Goal: Task Accomplishment & Management: Complete application form

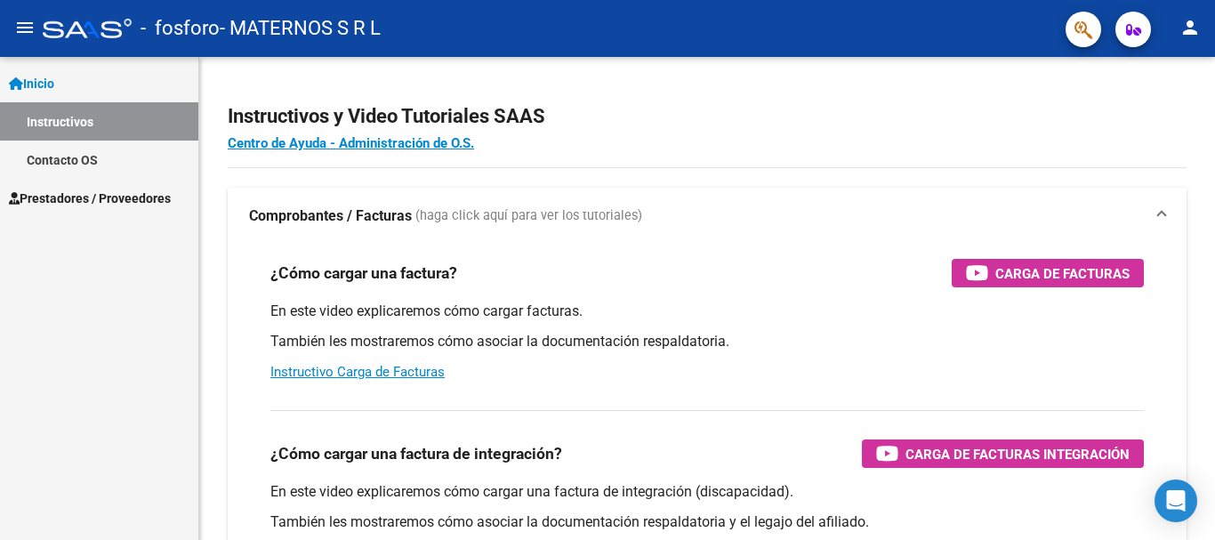
click at [90, 198] on span "Prestadores / Proveedores" at bounding box center [90, 199] width 162 height 20
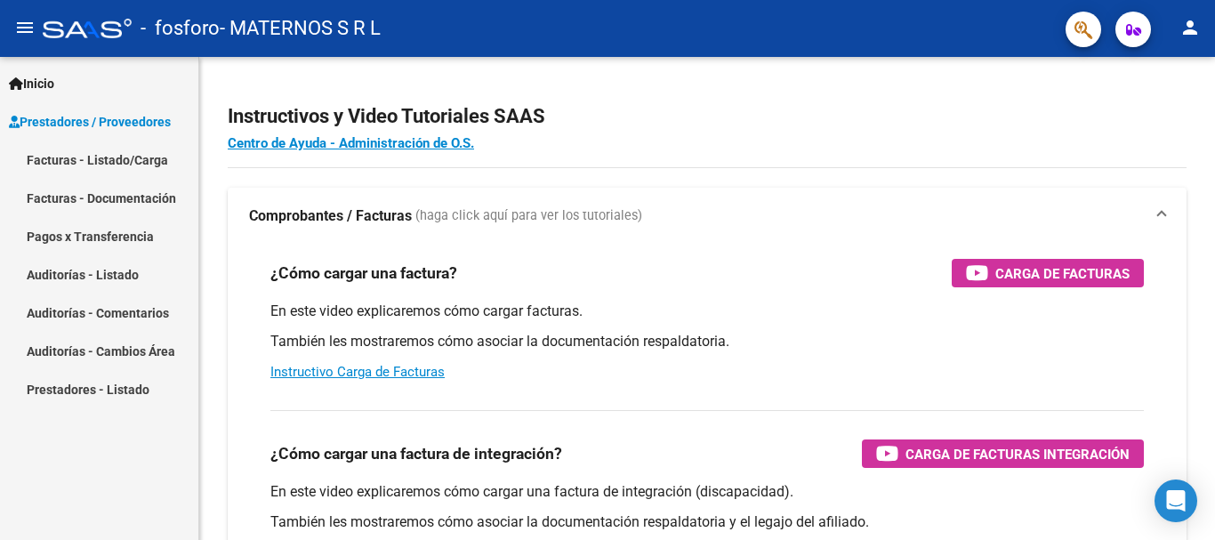
click at [134, 163] on link "Facturas - Listado/Carga" at bounding box center [99, 160] width 198 height 38
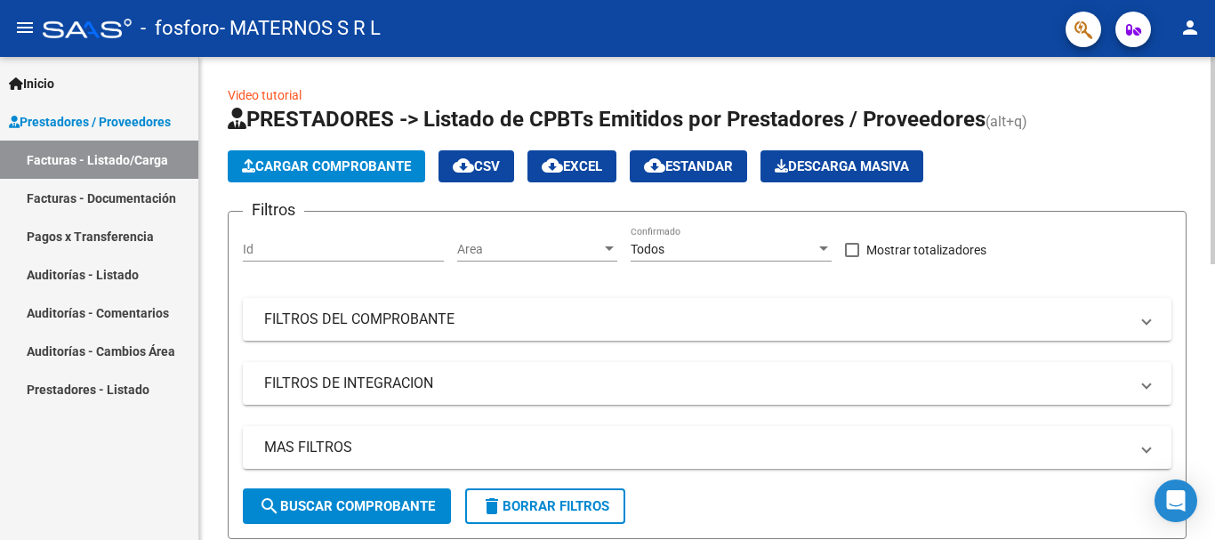
click at [319, 174] on button "Cargar Comprobante" at bounding box center [327, 166] width 198 height 32
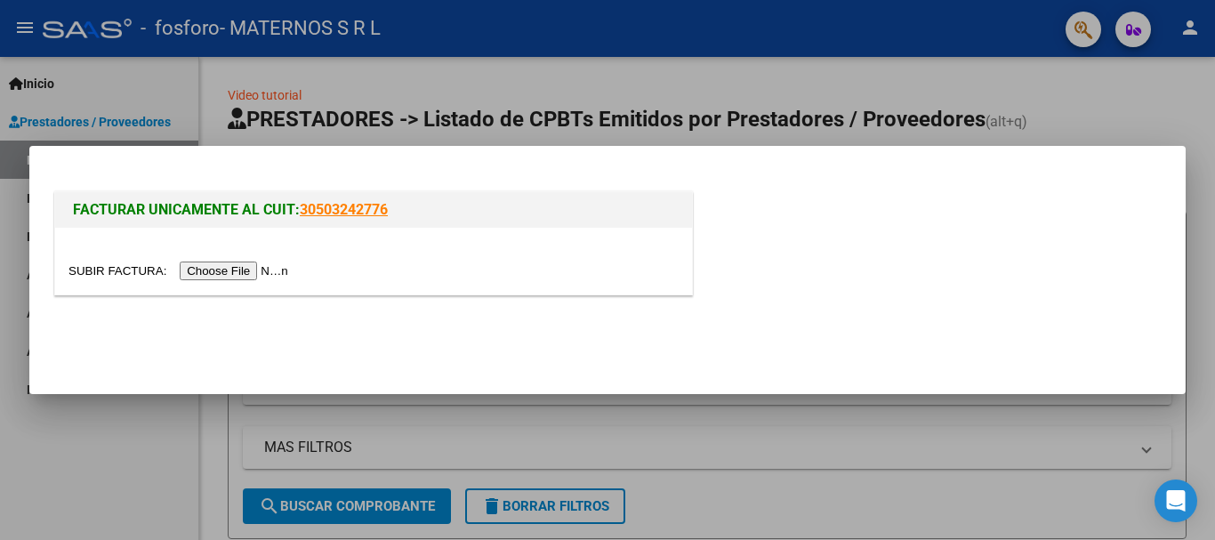
click at [209, 266] on input "file" at bounding box center [181, 271] width 225 height 19
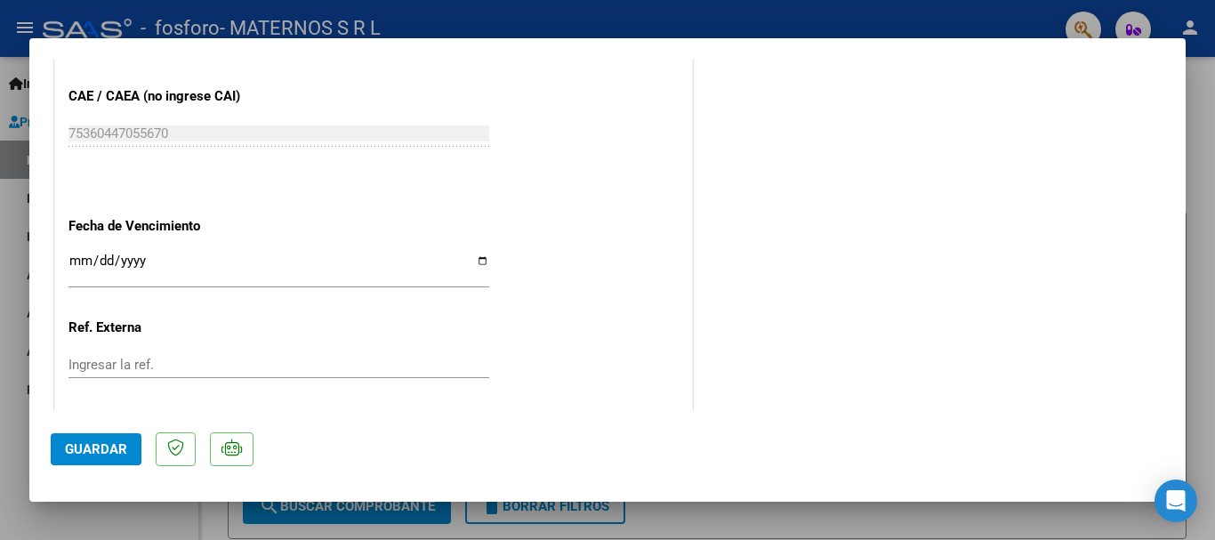
scroll to position [1068, 0]
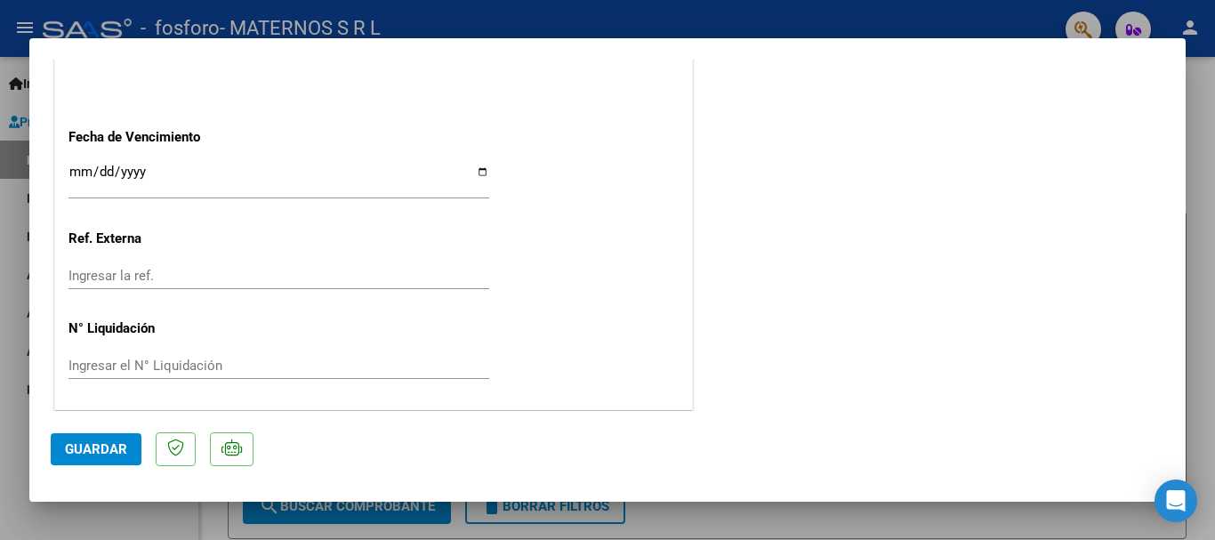
click at [184, 175] on input "Ingresar la fecha" at bounding box center [279, 179] width 421 height 28
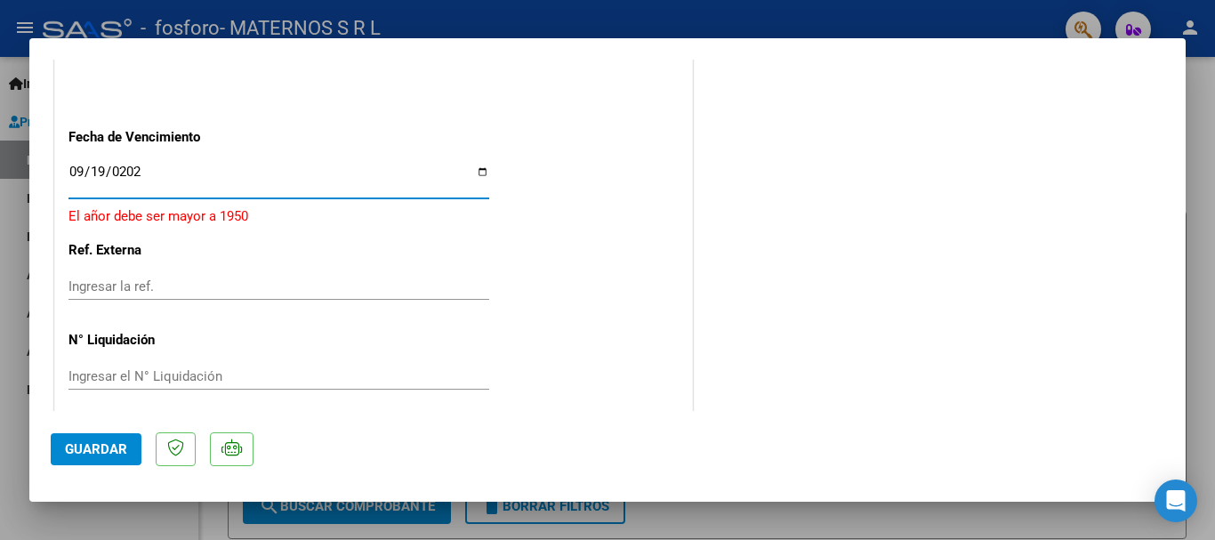
type input "[DATE]"
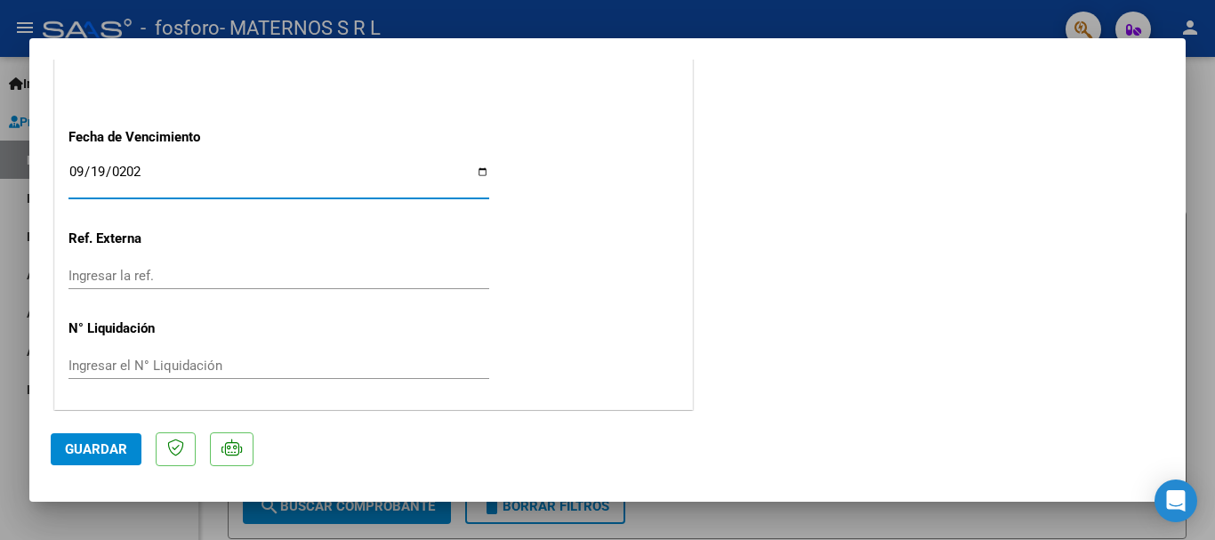
scroll to position [1070, 0]
click at [102, 442] on span "Guardar" at bounding box center [96, 449] width 62 height 16
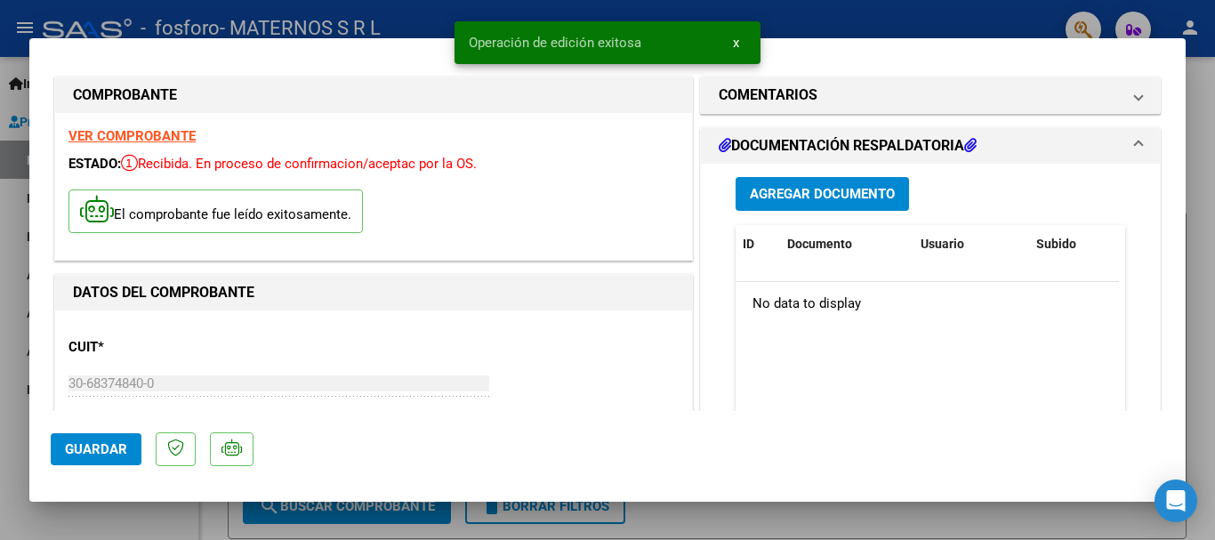
scroll to position [3, 0]
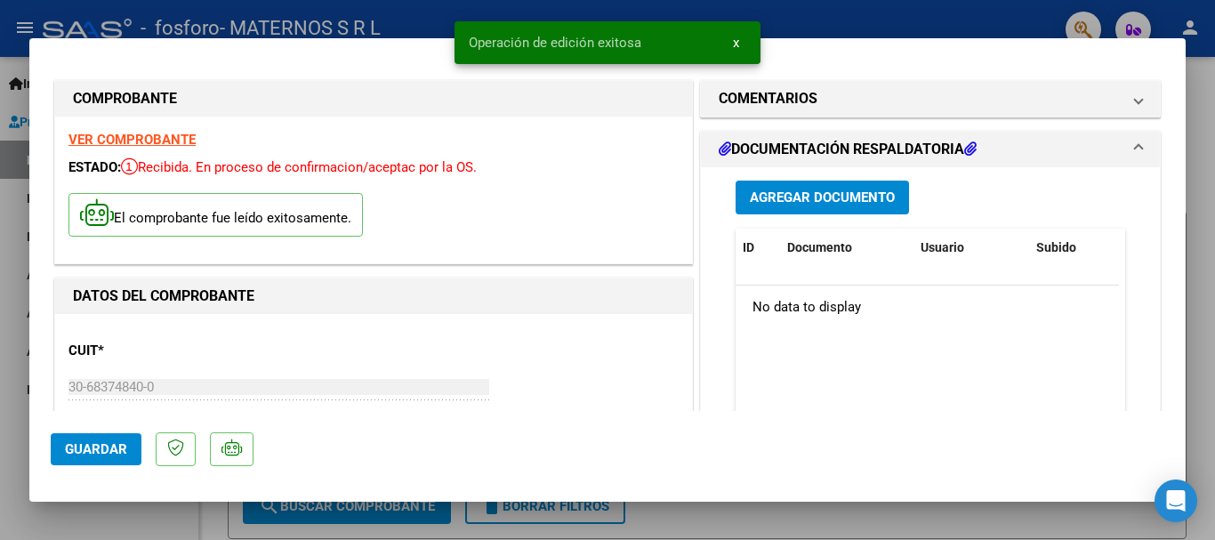
click at [800, 192] on span "Agregar Documento" at bounding box center [822, 198] width 145 height 16
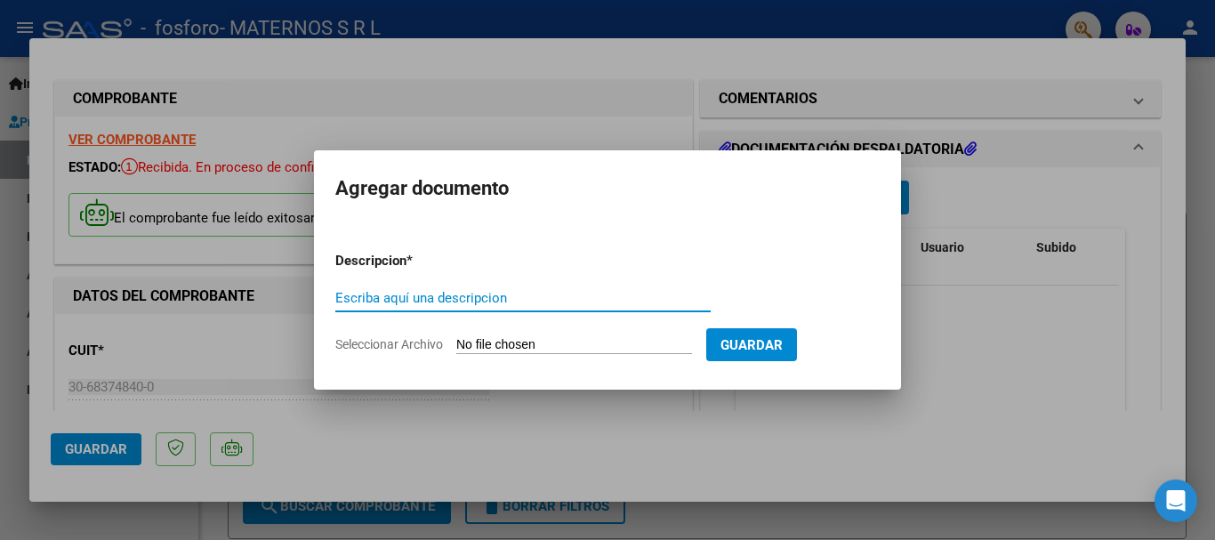
click at [342, 293] on input "Escriba aquí una descripcion" at bounding box center [522, 298] width 375 height 16
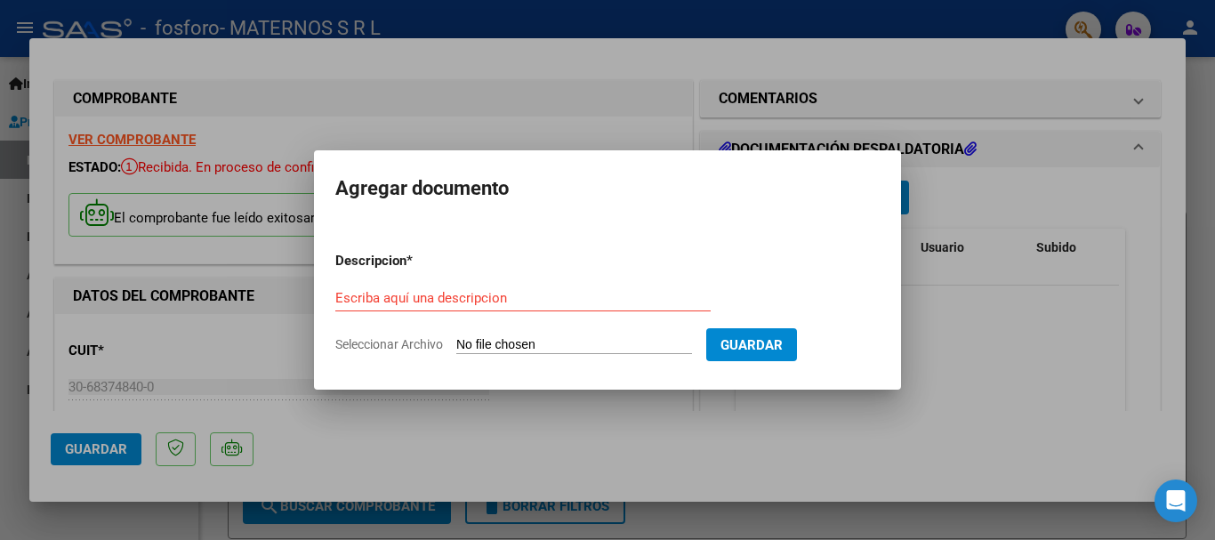
click at [616, 345] on input "Seleccionar Archivo" at bounding box center [574, 345] width 236 height 17
type input "C:\fakepath\rendicion ospif agost 25 d espera.pdf"
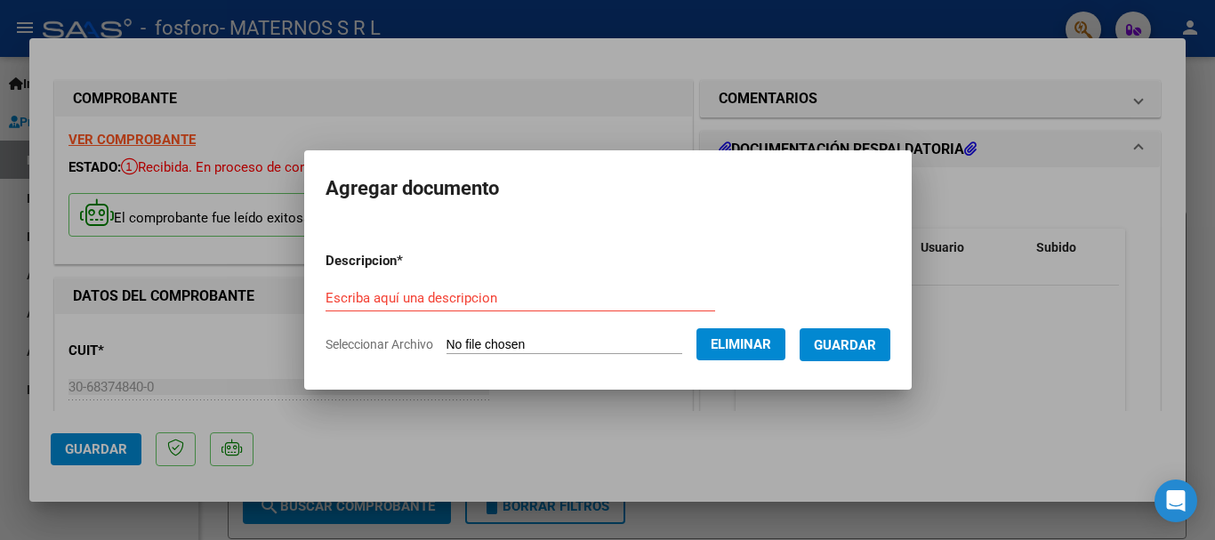
click at [493, 293] on input "Escriba aquí una descripcion" at bounding box center [521, 298] width 390 height 16
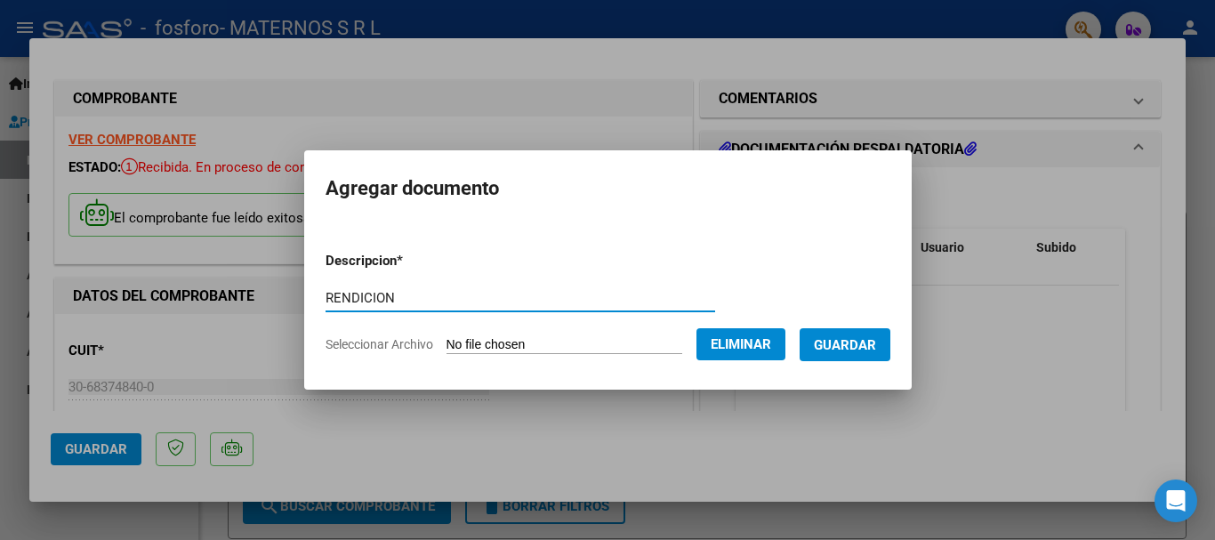
type input "RENDICION"
click at [862, 347] on span "Guardar" at bounding box center [845, 345] width 62 height 16
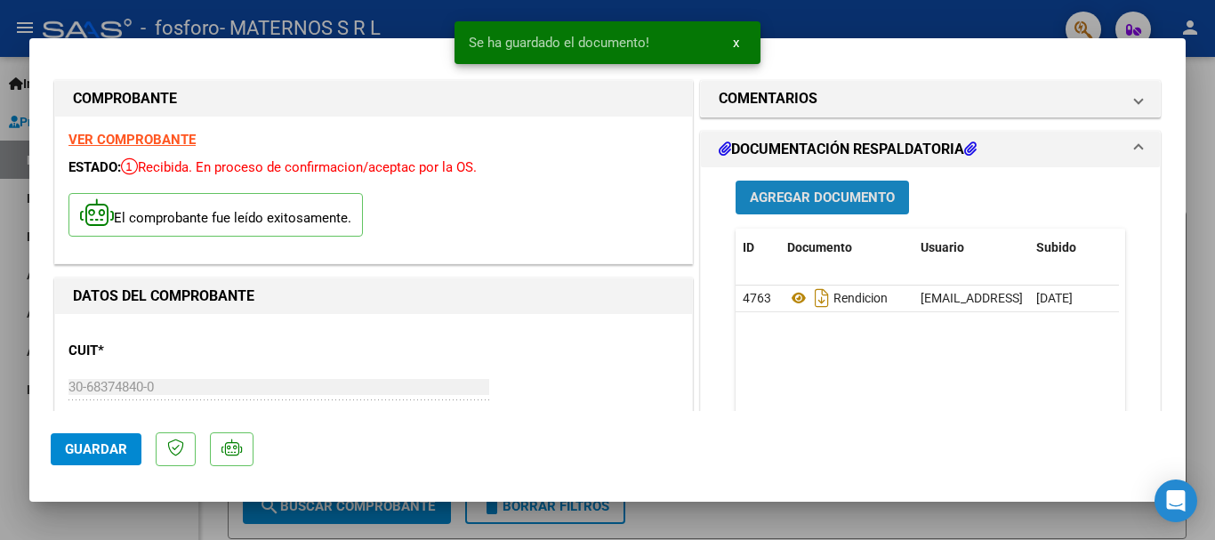
click at [803, 194] on span "Agregar Documento" at bounding box center [822, 198] width 145 height 16
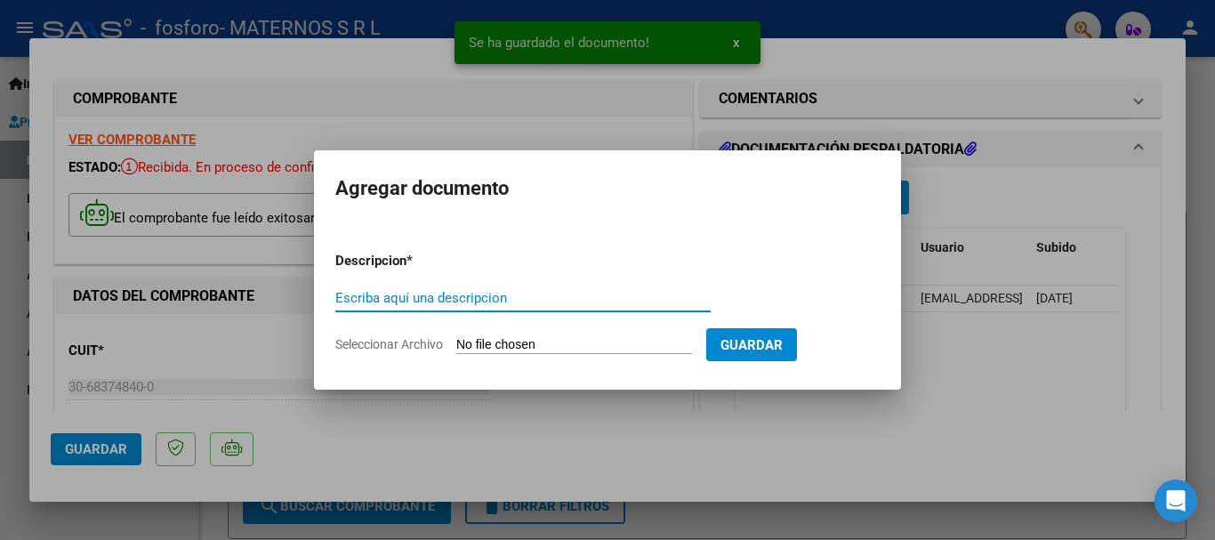
click at [424, 298] on input "Escriba aquí una descripcion" at bounding box center [522, 298] width 375 height 16
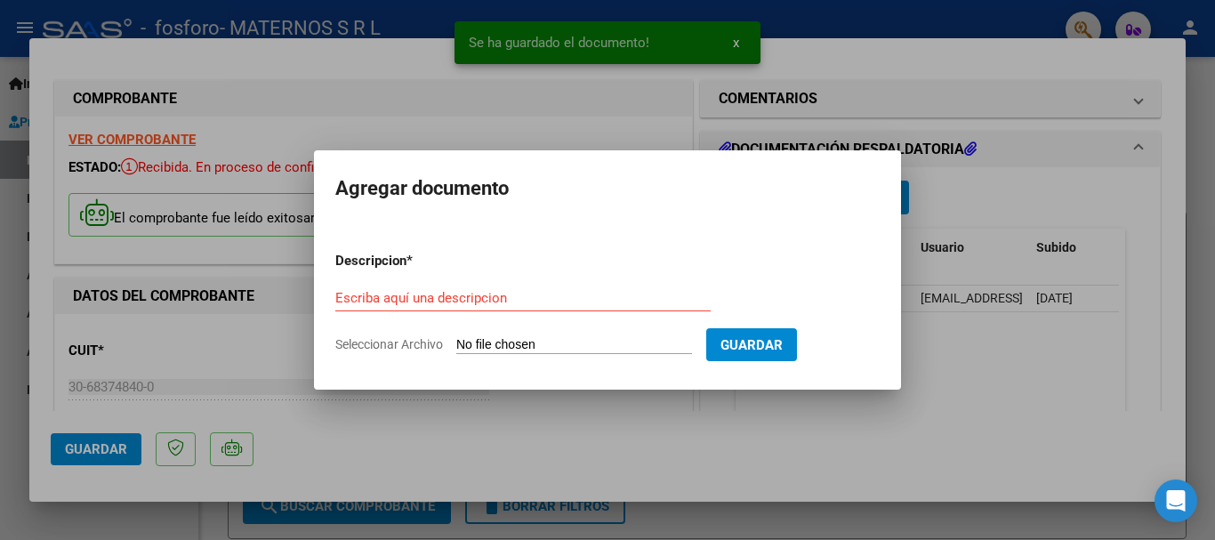
click at [644, 345] on input "Seleccionar Archivo" at bounding box center [574, 345] width 236 height 17
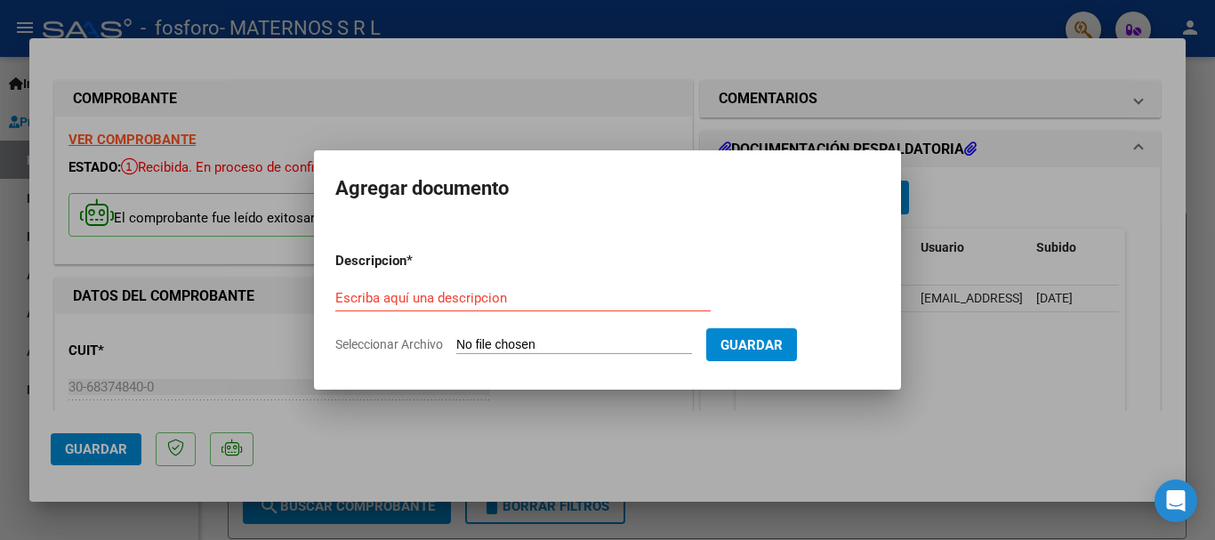
type input "C:\fakepath\AMB [PERSON_NAME].pdf"
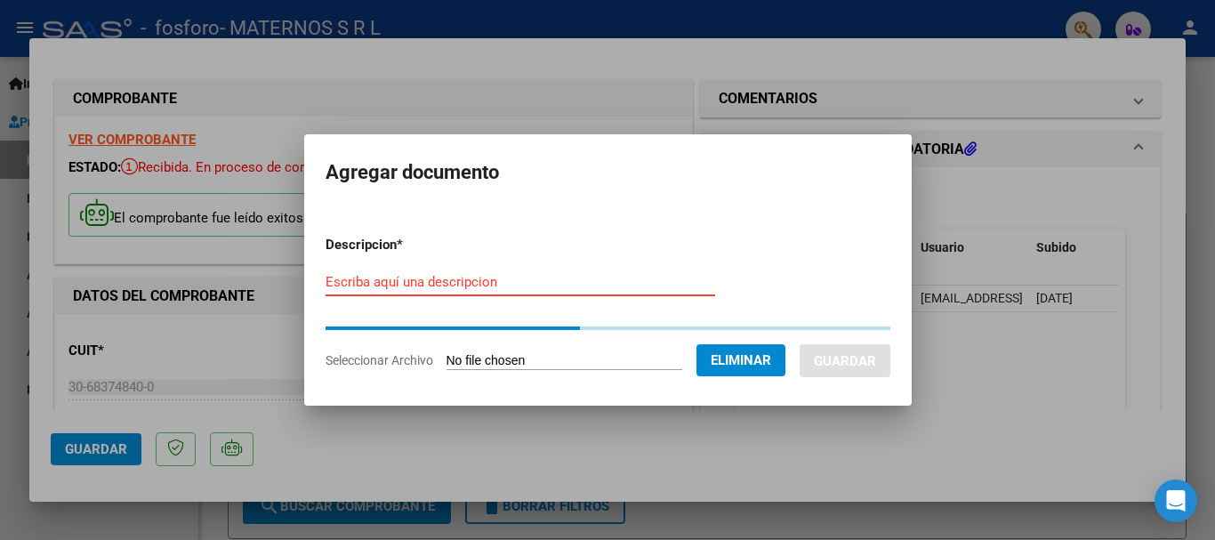
click at [439, 283] on input "Escriba aquí una descripcion" at bounding box center [521, 282] width 390 height 16
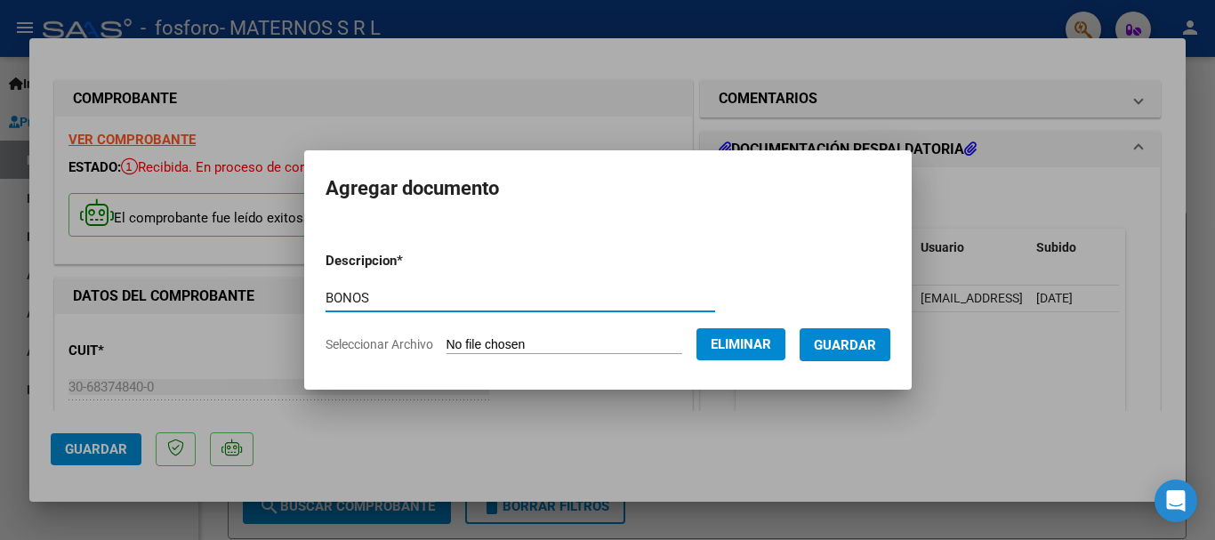
type input "BONOS"
click at [855, 353] on button "Guardar" at bounding box center [845, 344] width 91 height 33
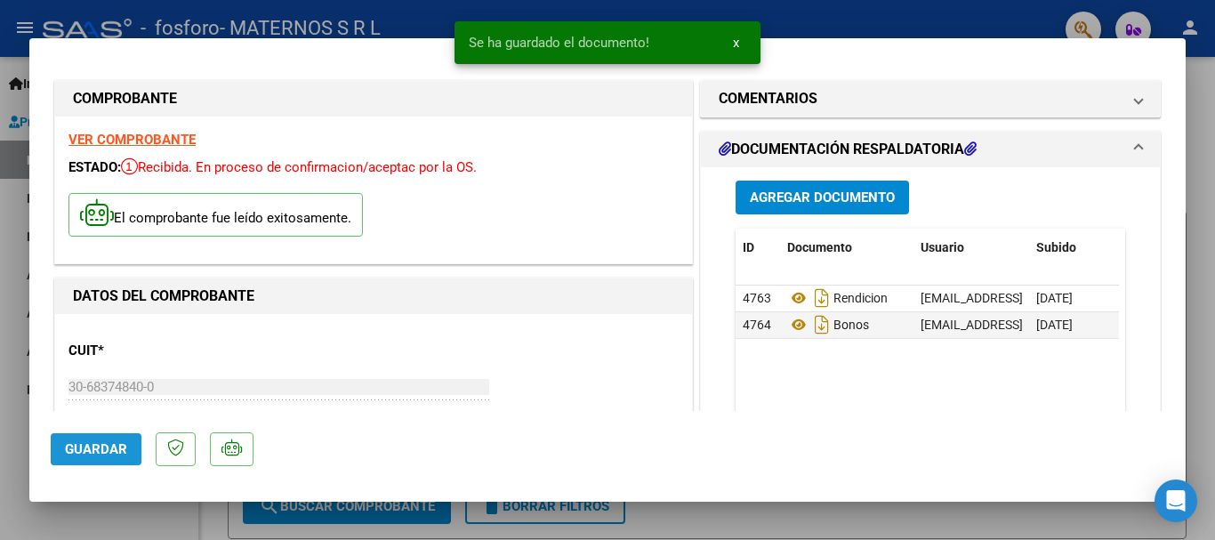
click at [85, 448] on span "Guardar" at bounding box center [96, 449] width 62 height 16
click at [1195, 340] on div at bounding box center [607, 270] width 1215 height 540
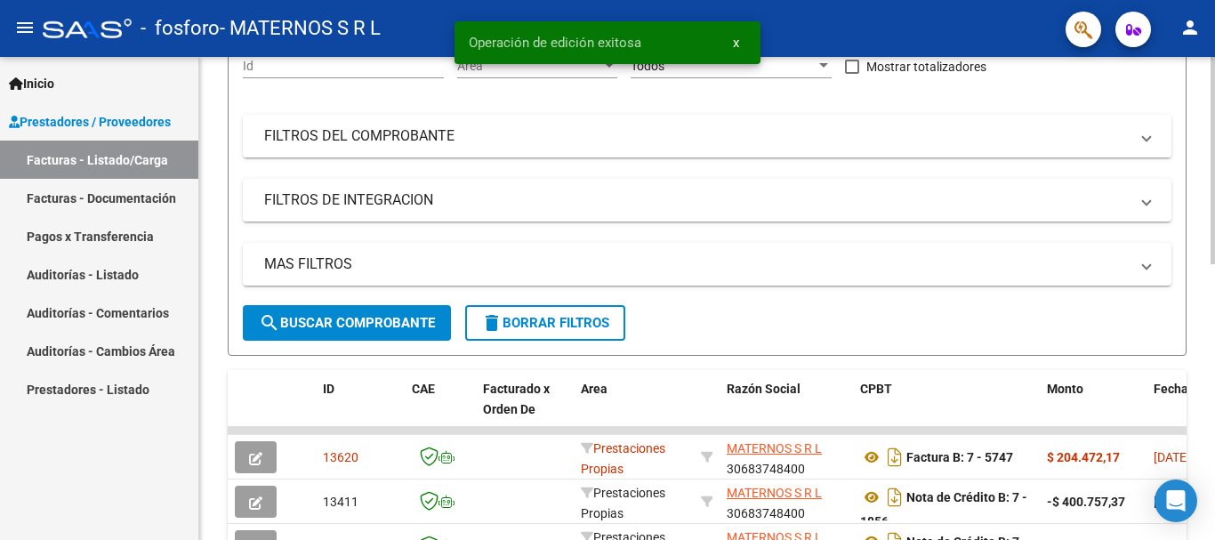
scroll to position [445, 0]
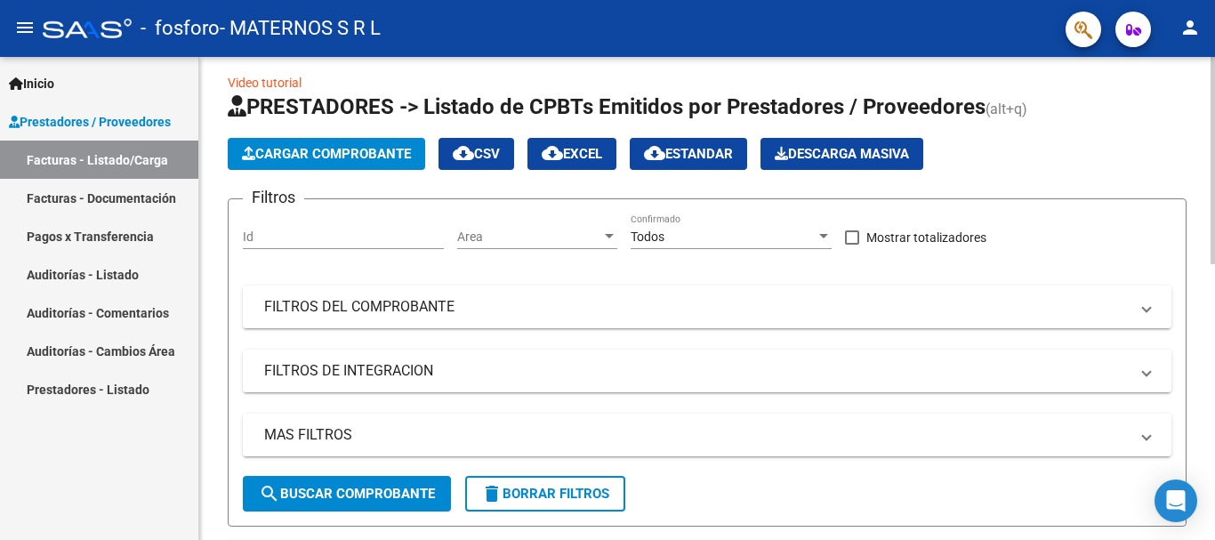
scroll to position [0, 0]
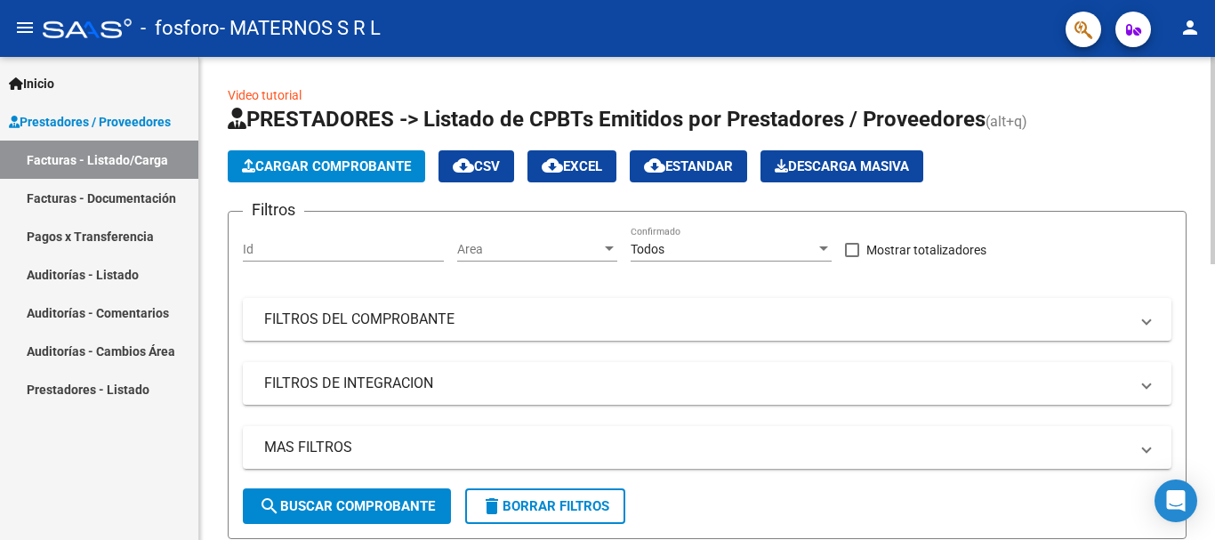
click at [282, 166] on span "Cargar Comprobante" at bounding box center [326, 166] width 169 height 16
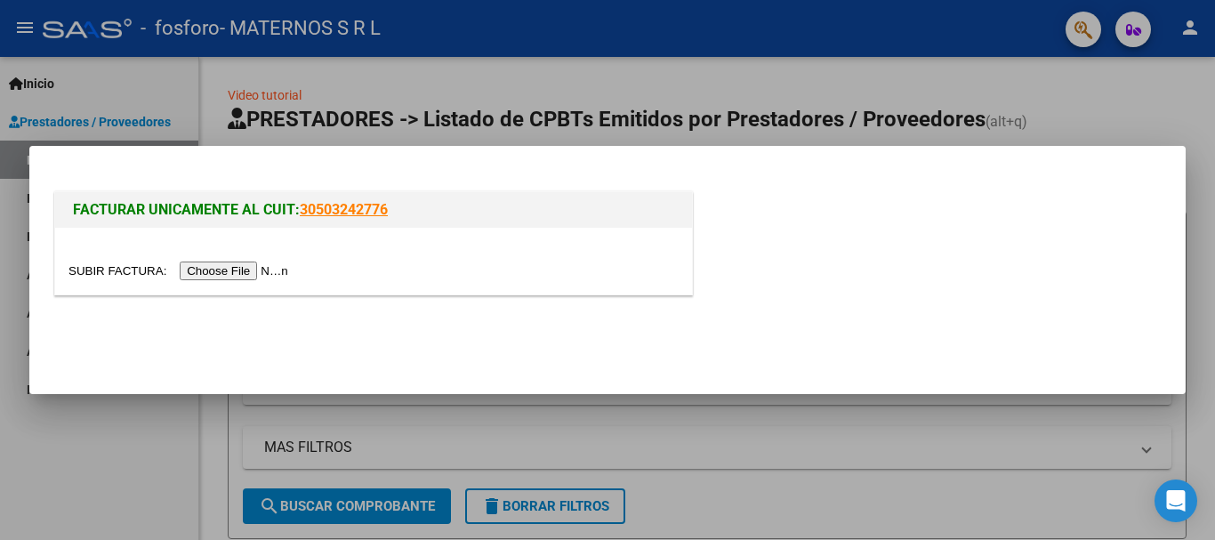
click at [258, 273] on input "file" at bounding box center [181, 271] width 225 height 19
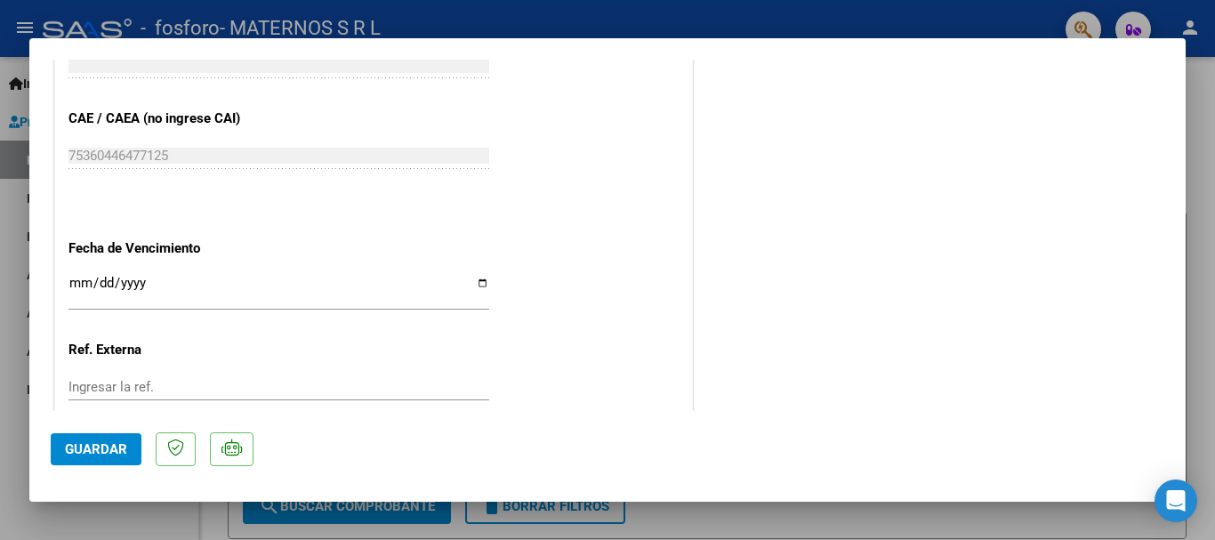
scroll to position [979, 0]
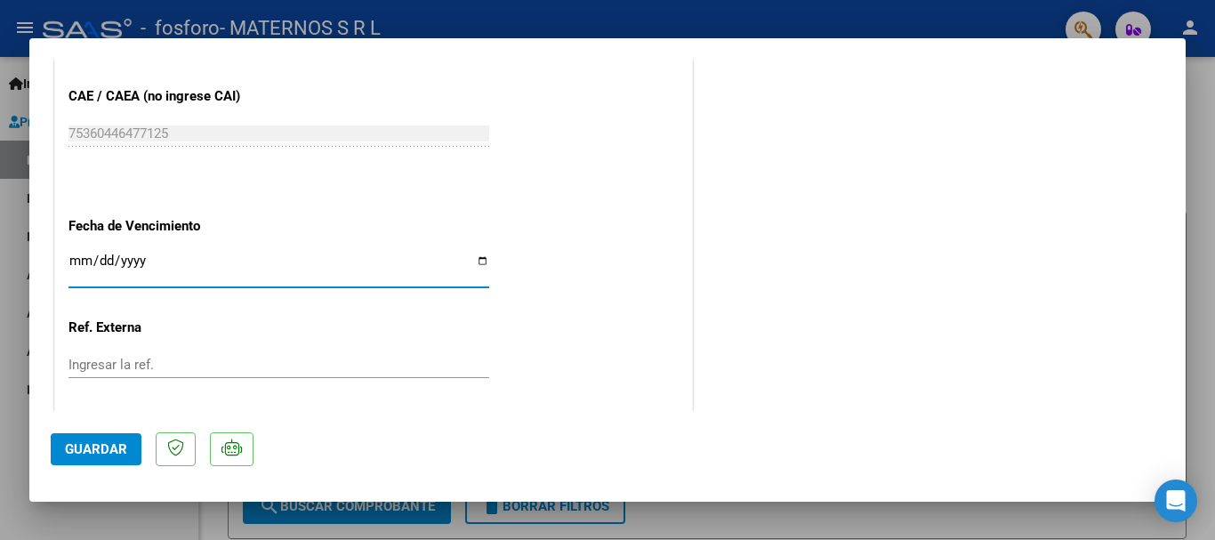
click at [172, 271] on input "Ingresar la fecha" at bounding box center [279, 268] width 421 height 28
type input "[DATE]"
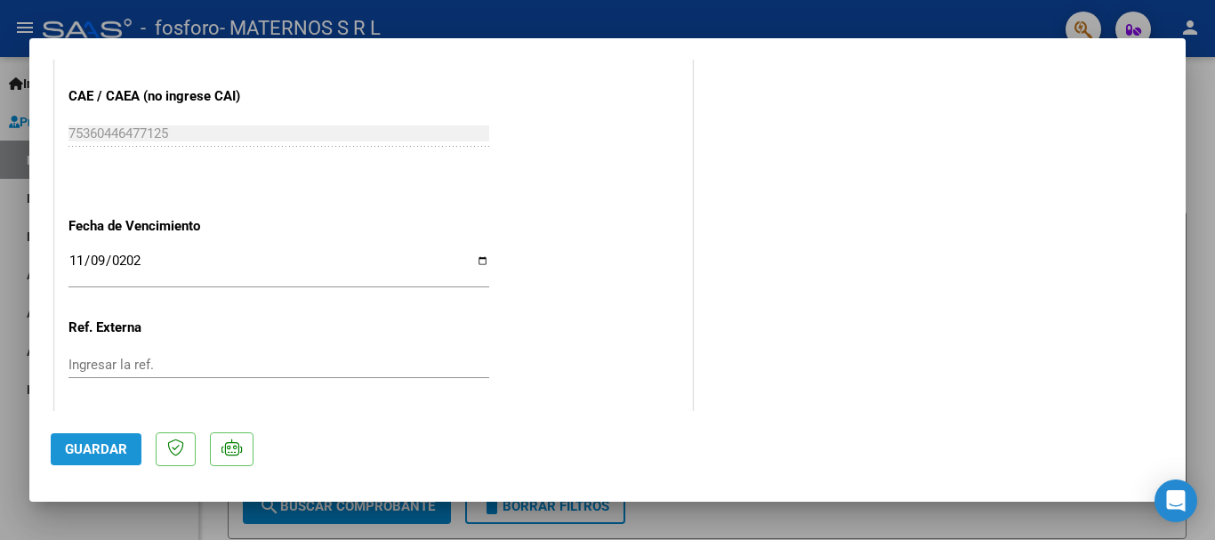
click at [93, 445] on span "Guardar" at bounding box center [96, 449] width 62 height 16
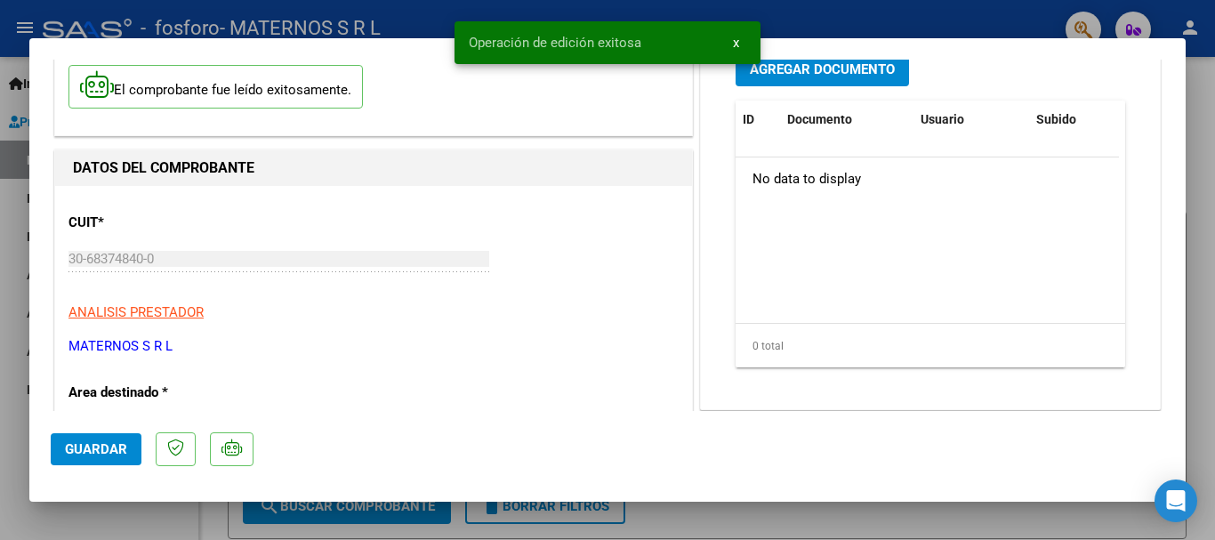
scroll to position [0, 0]
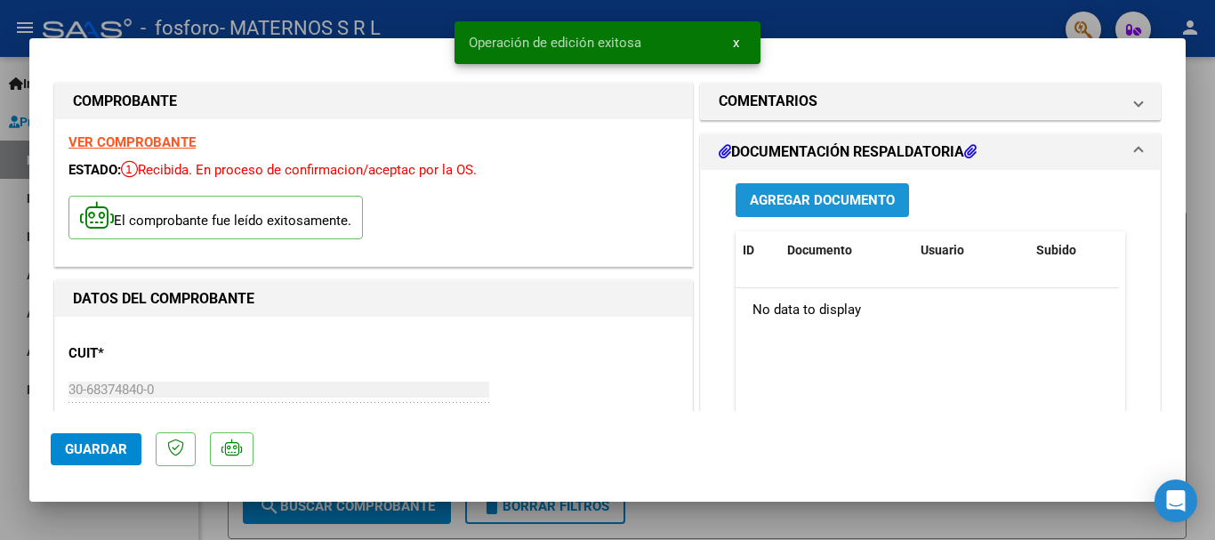
click at [789, 197] on span "Agregar Documento" at bounding box center [822, 201] width 145 height 16
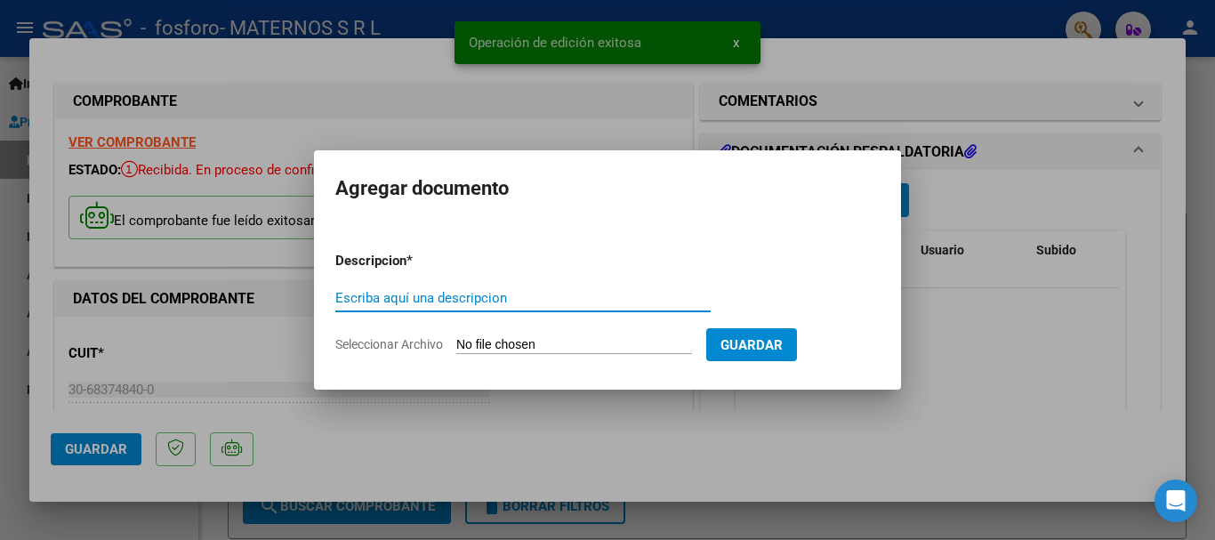
click at [526, 340] on input "Seleccionar Archivo" at bounding box center [574, 345] width 236 height 17
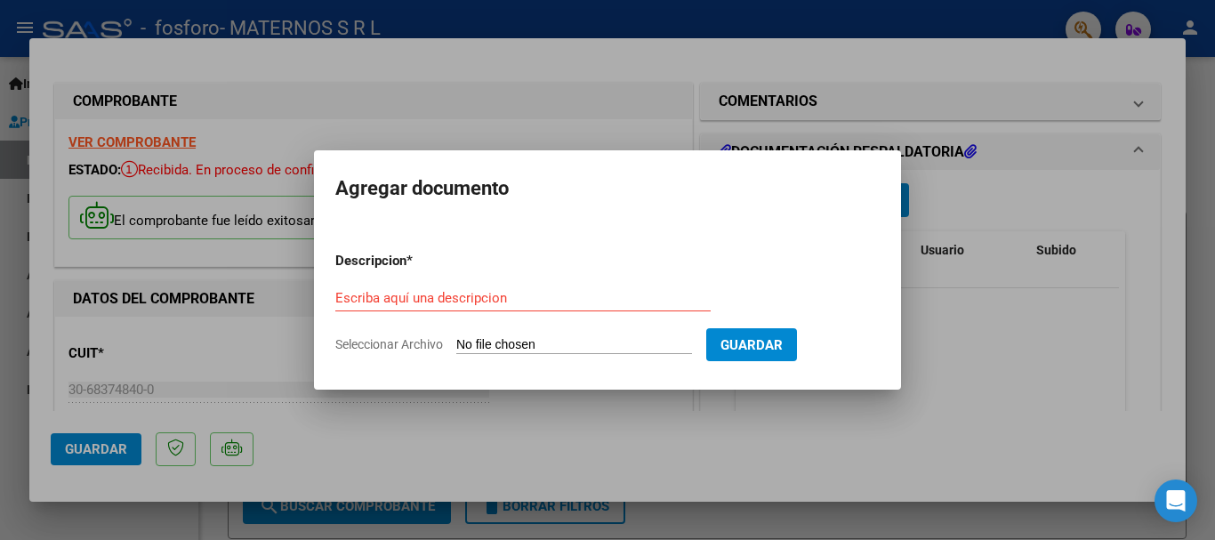
type input "C:\fakepath\rendicion ospif agost 25 s [PERSON_NAME].pdf"
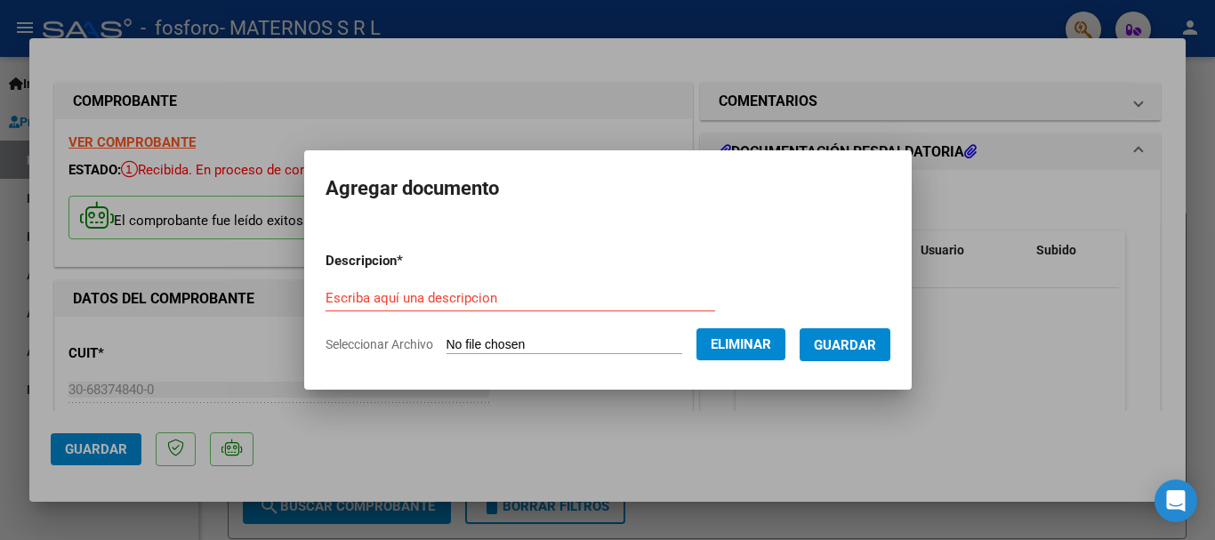
drag, startPoint x: 524, startPoint y: 285, endPoint x: 503, endPoint y: 295, distance: 23.9
click at [521, 286] on div "Escriba aquí una descripcion" at bounding box center [521, 298] width 390 height 27
click at [503, 295] on input "Escriba aquí una descripcion" at bounding box center [521, 298] width 390 height 16
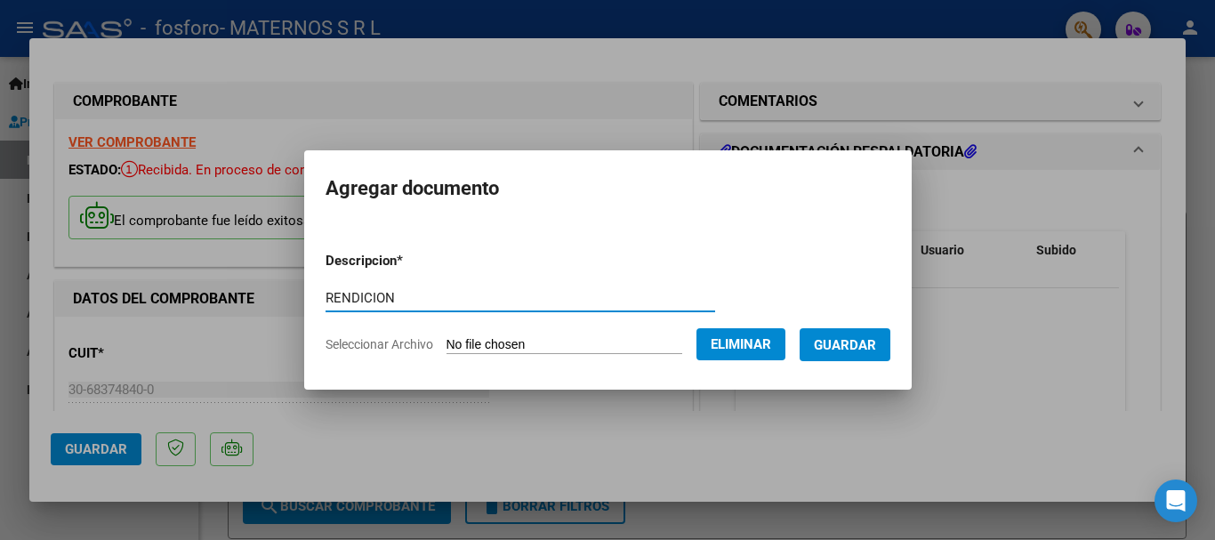
type input "RENDICION"
click at [864, 343] on span "Guardar" at bounding box center [845, 345] width 62 height 16
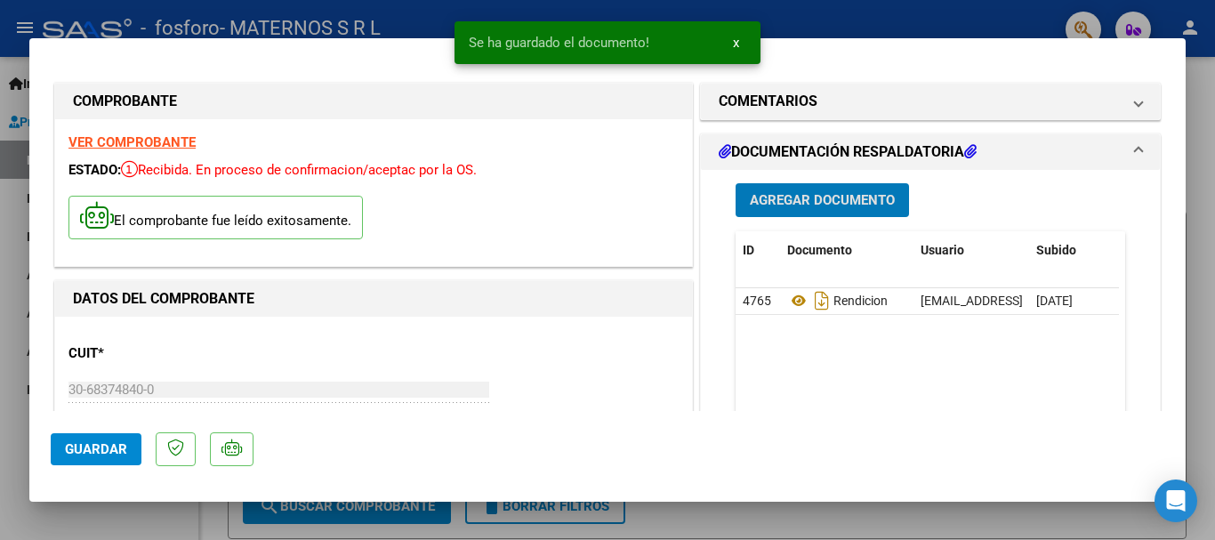
click at [801, 190] on button "Agregar Documento" at bounding box center [823, 199] width 174 height 33
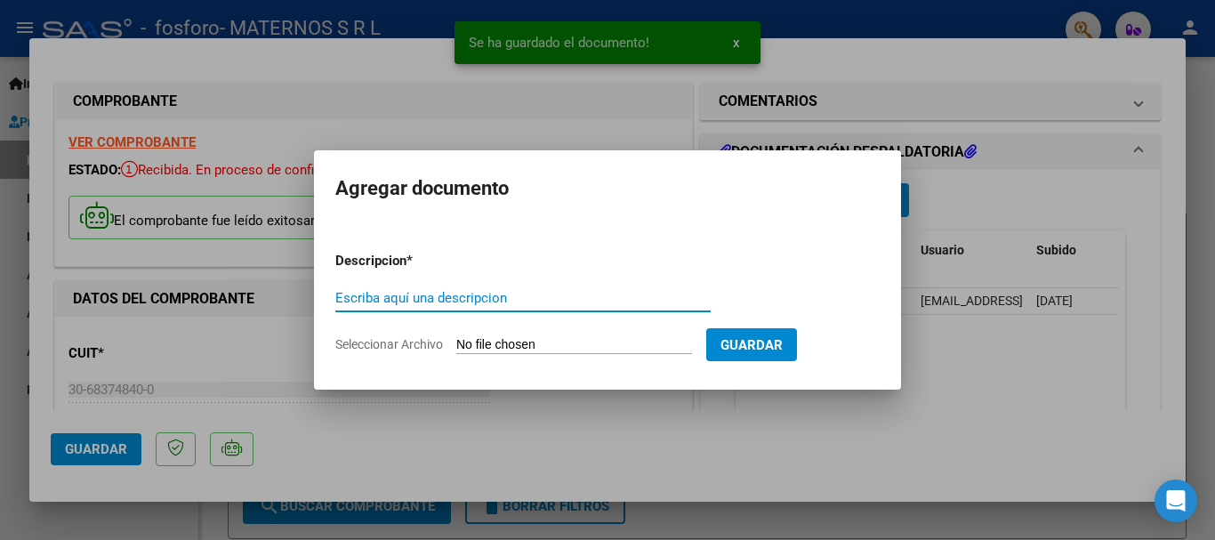
click at [495, 337] on input "Seleccionar Archivo" at bounding box center [574, 345] width 236 height 17
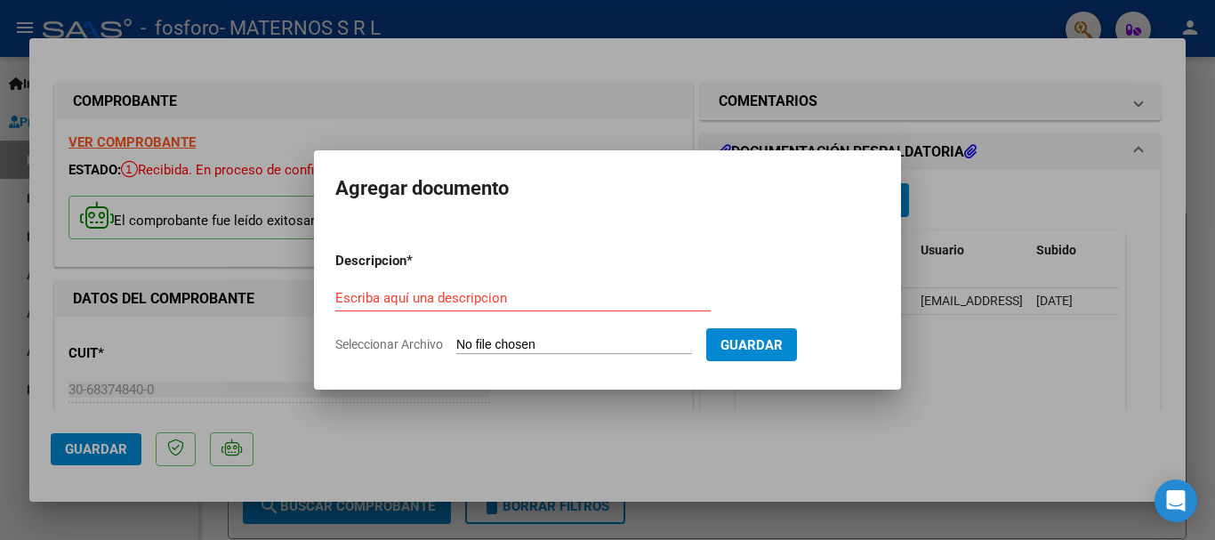
type input "C:\fakepath\AMB OSPIF SJ AGOSTO.pdf"
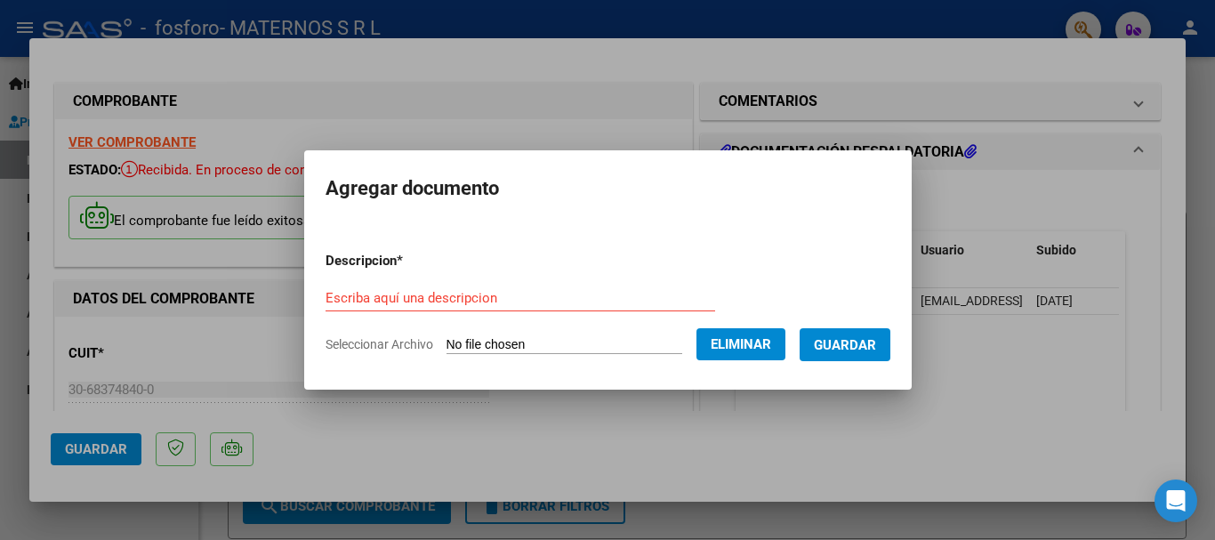
click at [481, 294] on input "Escriba aquí una descripcion" at bounding box center [521, 298] width 390 height 16
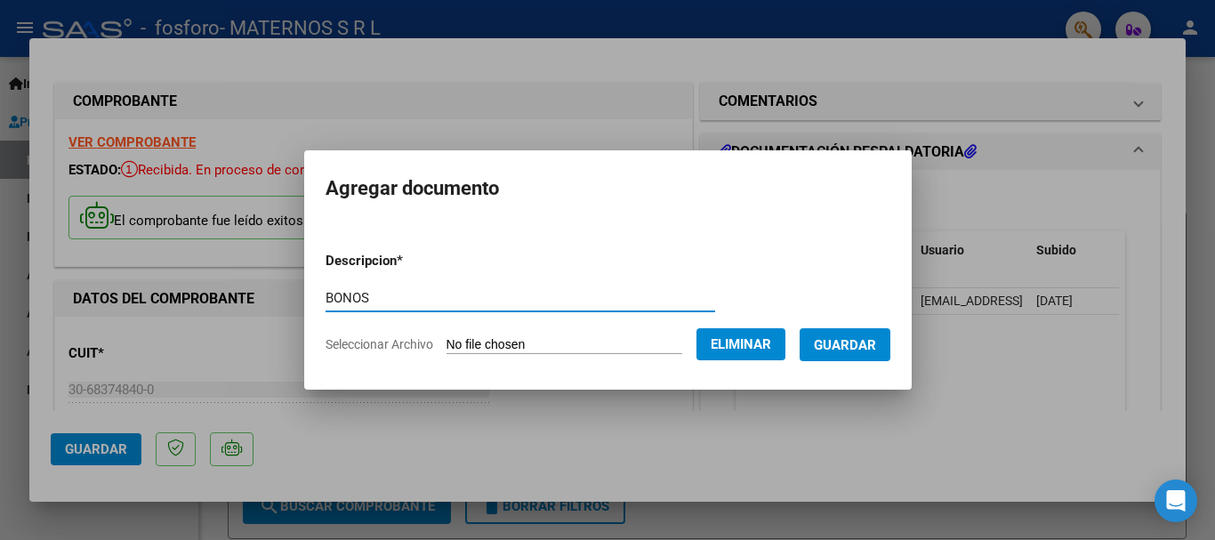
type input "BONOS"
click at [891, 344] on button "Guardar" at bounding box center [845, 344] width 91 height 33
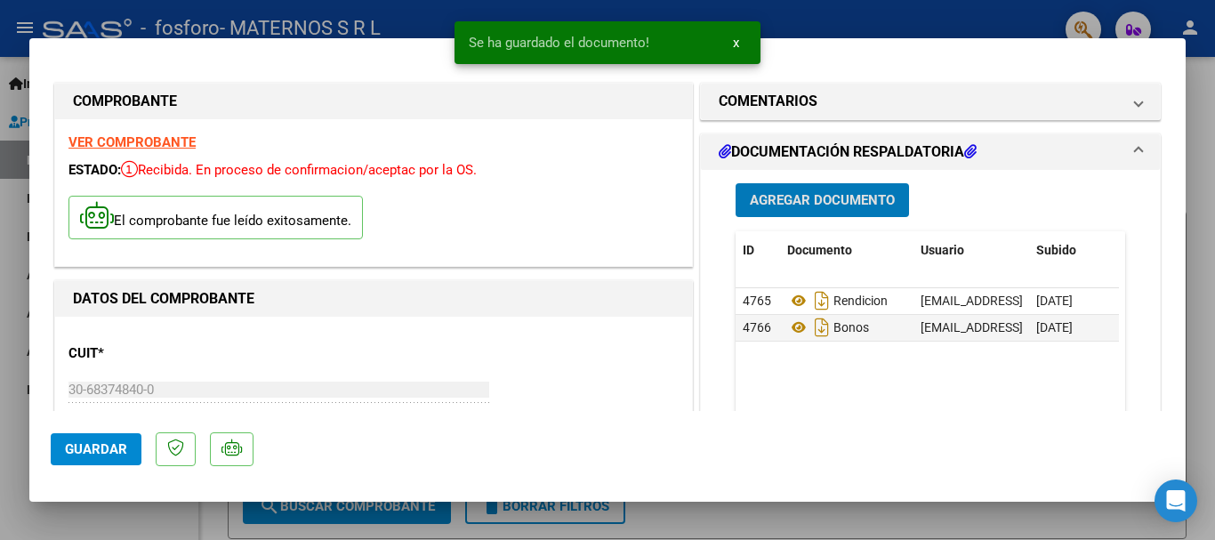
click at [798, 198] on span "Agregar Documento" at bounding box center [822, 201] width 145 height 16
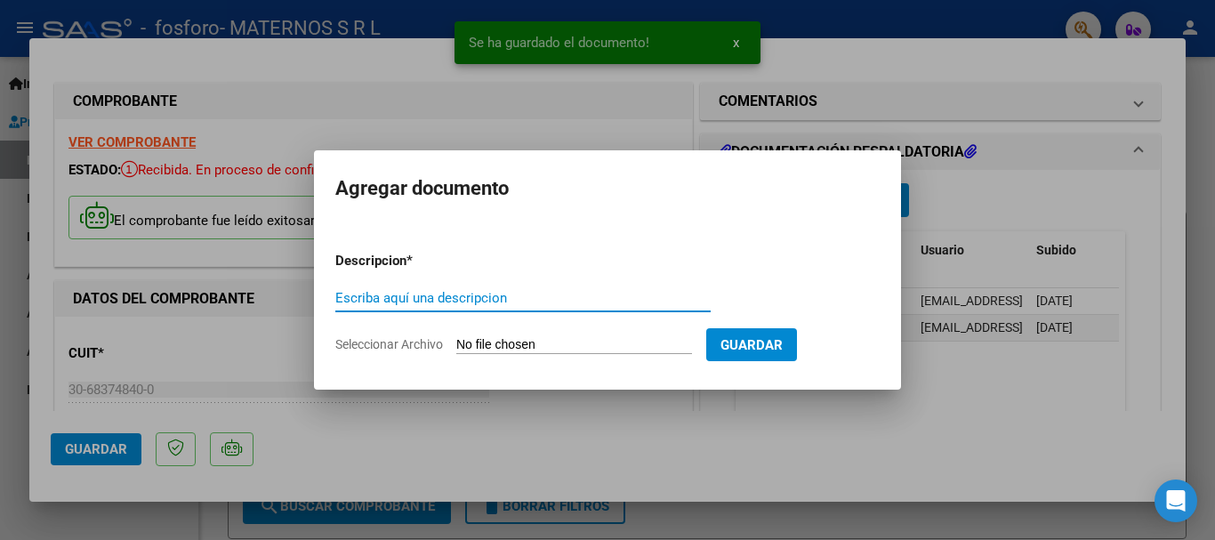
click at [570, 351] on input "Seleccionar Archivo" at bounding box center [574, 345] width 236 height 17
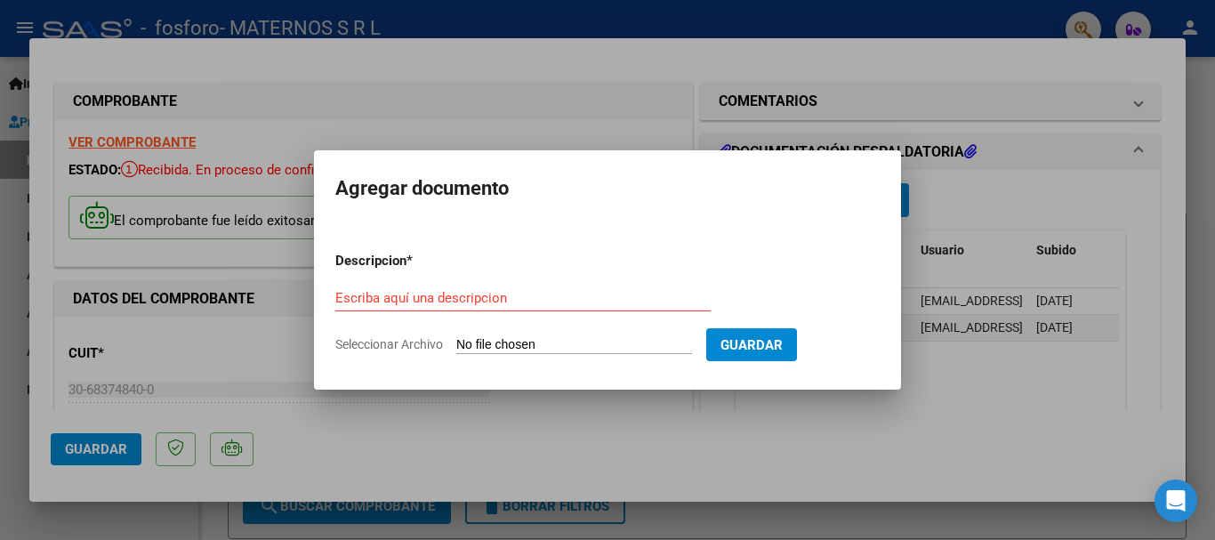
type input "C:\fakepath\OSPIF SAN [PERSON_NAME] 8-2025.pdf"
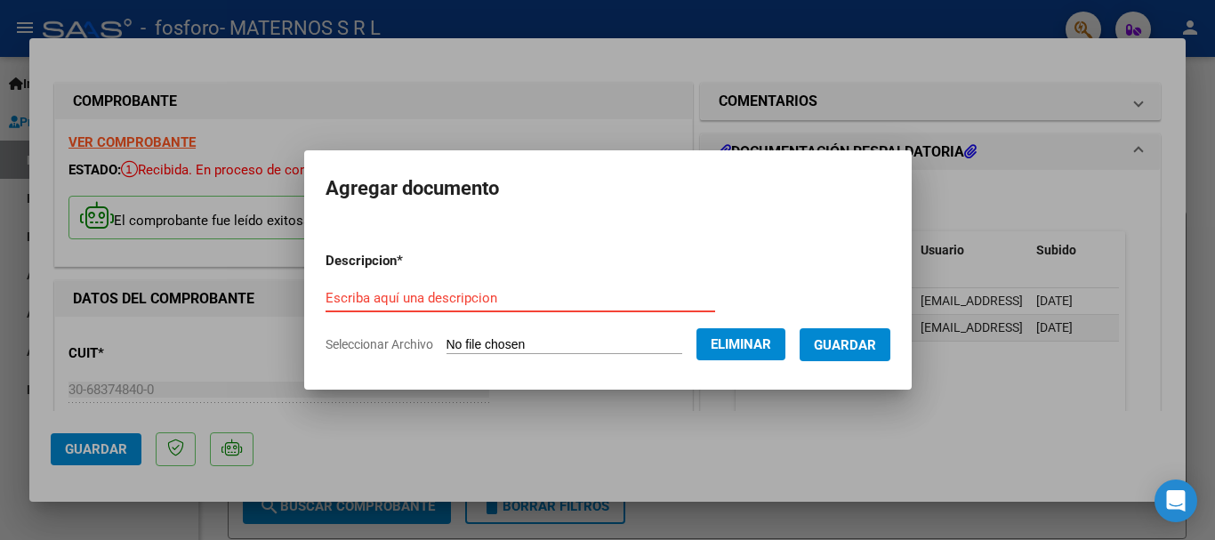
click at [472, 294] on input "Escriba aquí una descripcion" at bounding box center [521, 298] width 390 height 16
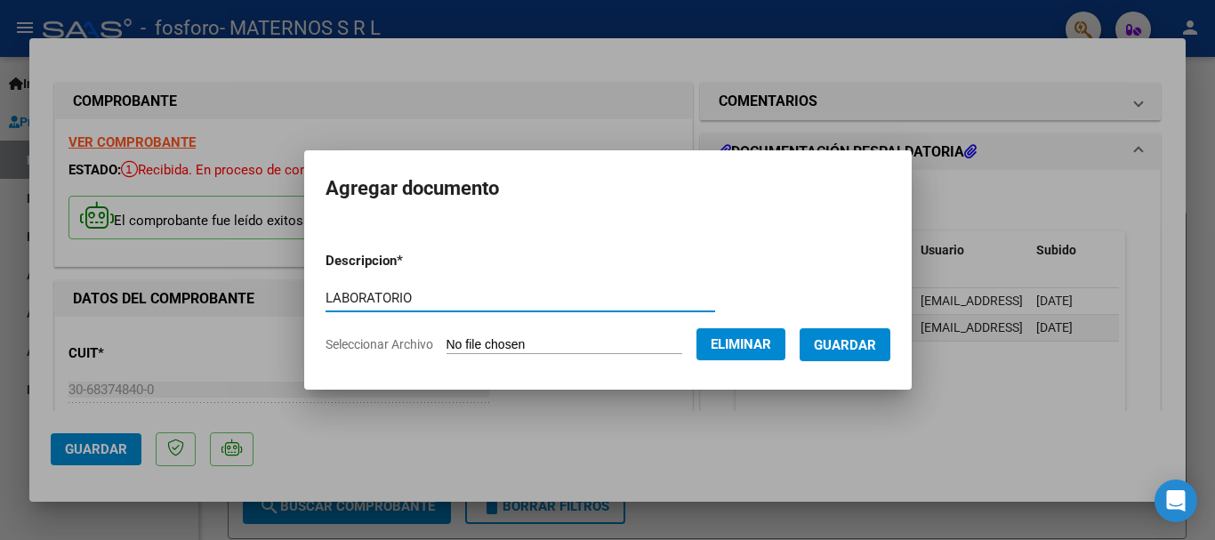
type input "LABORATORIO"
click at [869, 348] on span "Guardar" at bounding box center [845, 345] width 62 height 16
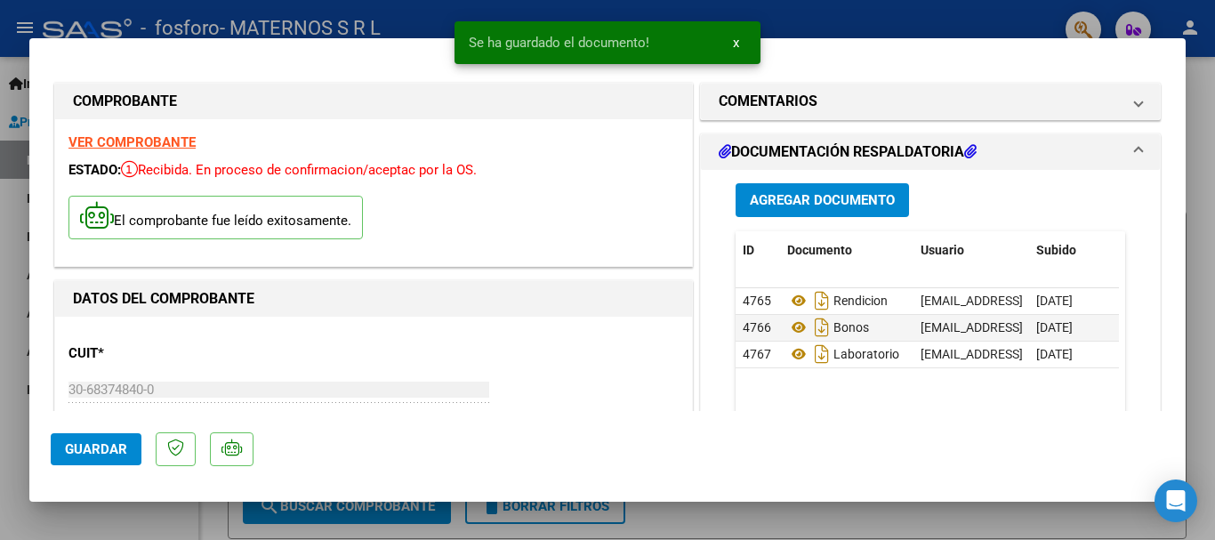
click at [861, 400] on datatable-body "4765 Rendicion [EMAIL_ADDRESS][DOMAIN_NAME] - Maternos SRL (Dulce Espera - [GEO…" at bounding box center [928, 371] width 384 height 166
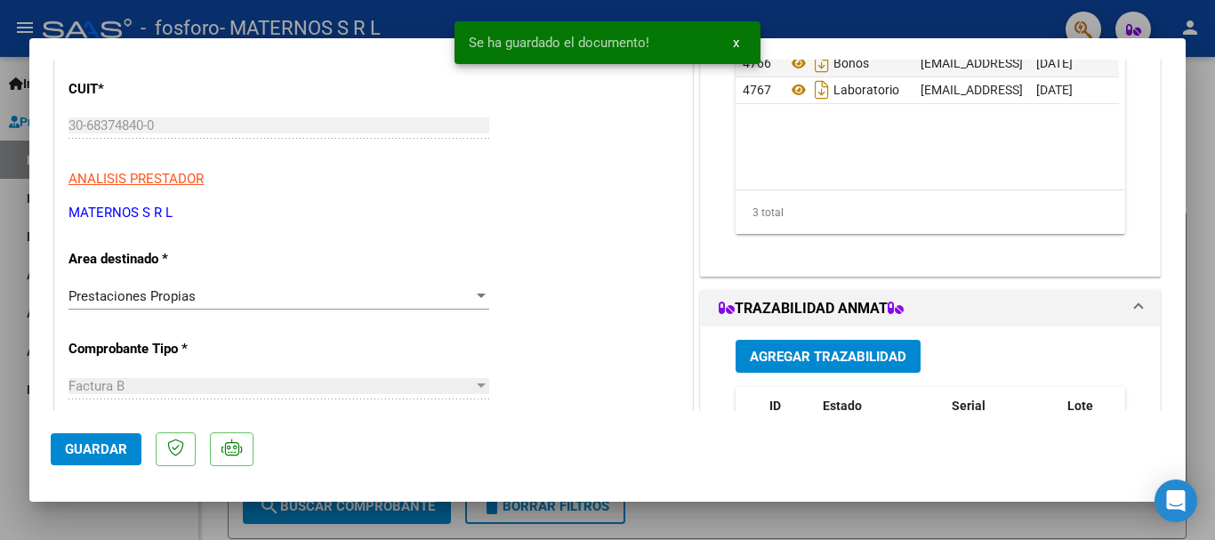
scroll to position [356, 0]
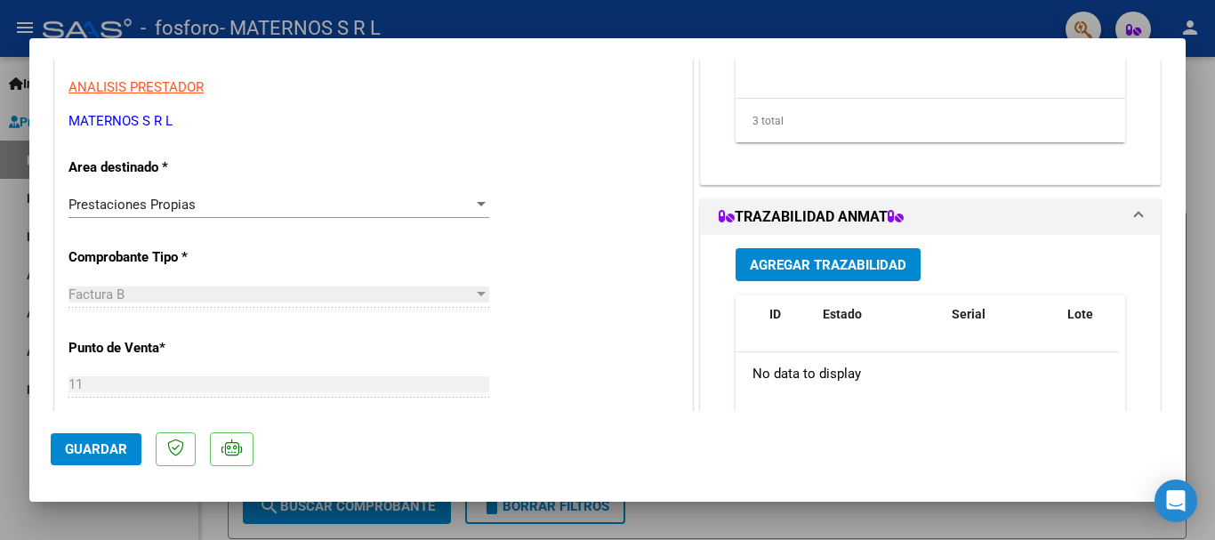
click at [92, 458] on button "Guardar" at bounding box center [96, 449] width 91 height 32
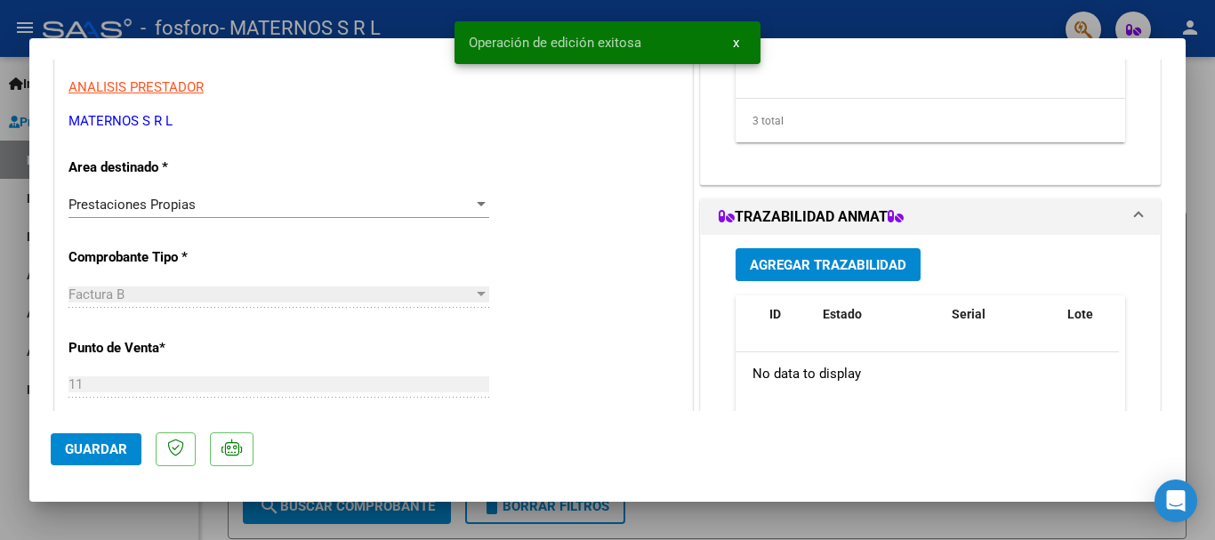
click at [1190, 144] on div at bounding box center [607, 270] width 1215 height 540
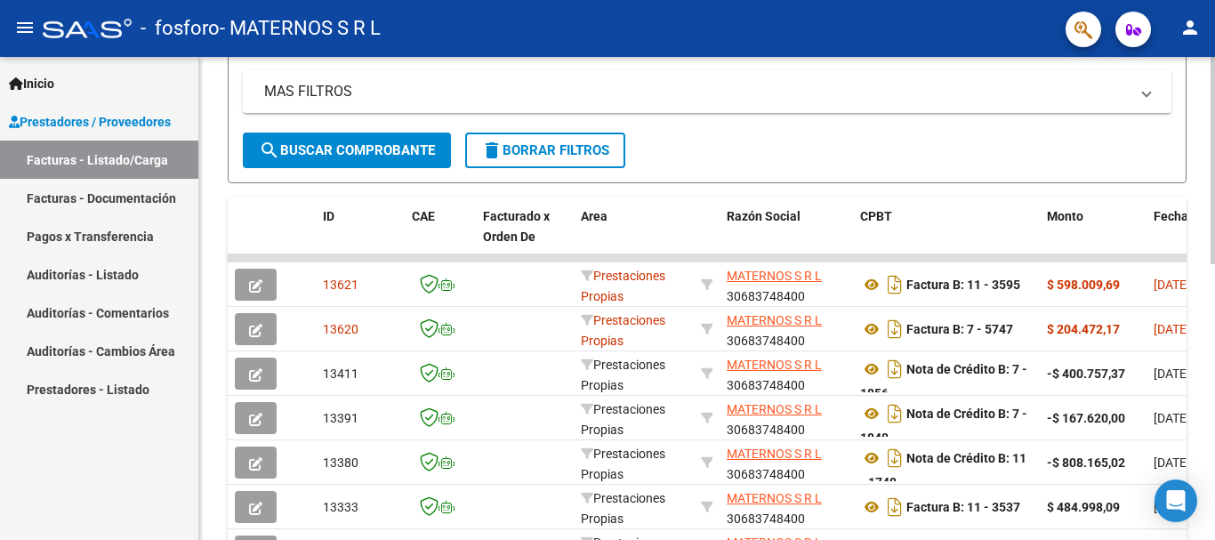
drag, startPoint x: 1002, startPoint y: 174, endPoint x: 962, endPoint y: 174, distance: 40.0
click at [1001, 174] on form "Filtros Id Area Area Todos Confirmado Mostrar totalizadores FILTROS DEL COMPROB…" at bounding box center [707, 19] width 959 height 328
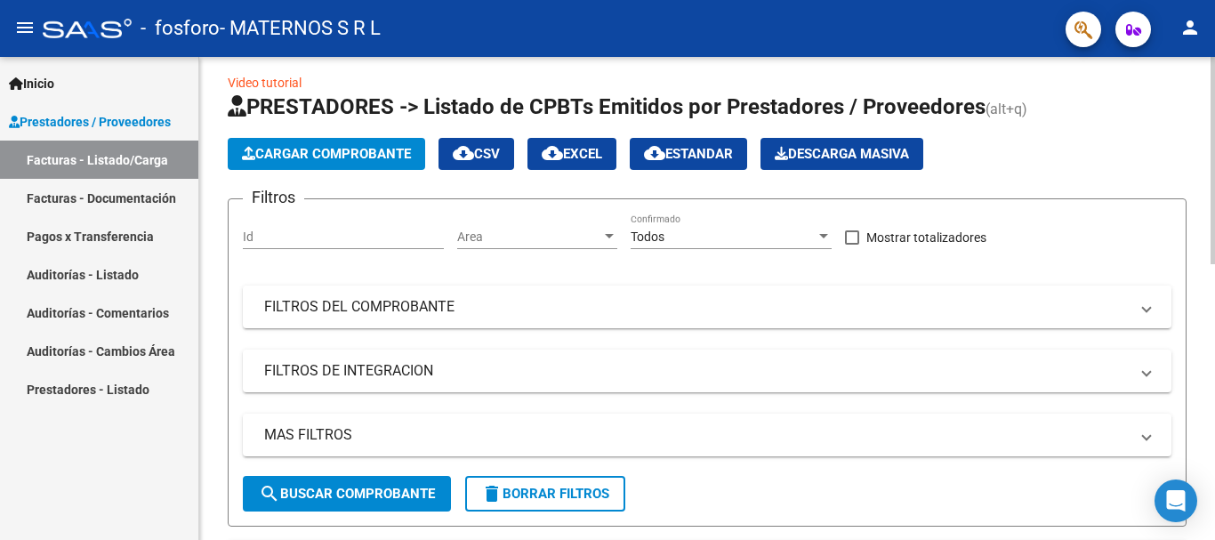
scroll to position [0, 0]
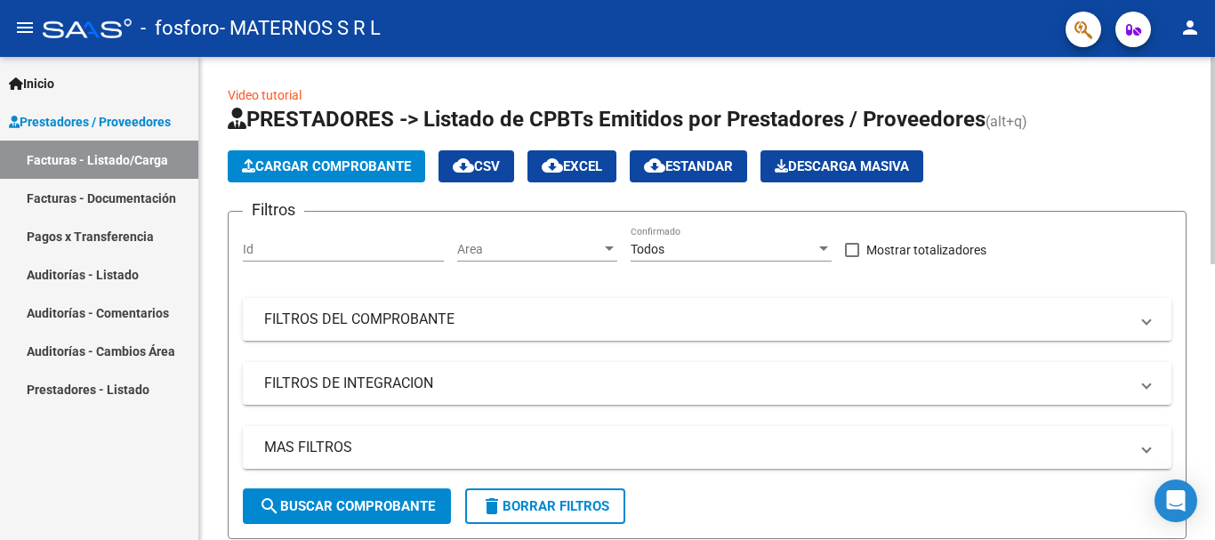
click at [392, 171] on span "Cargar Comprobante" at bounding box center [326, 166] width 169 height 16
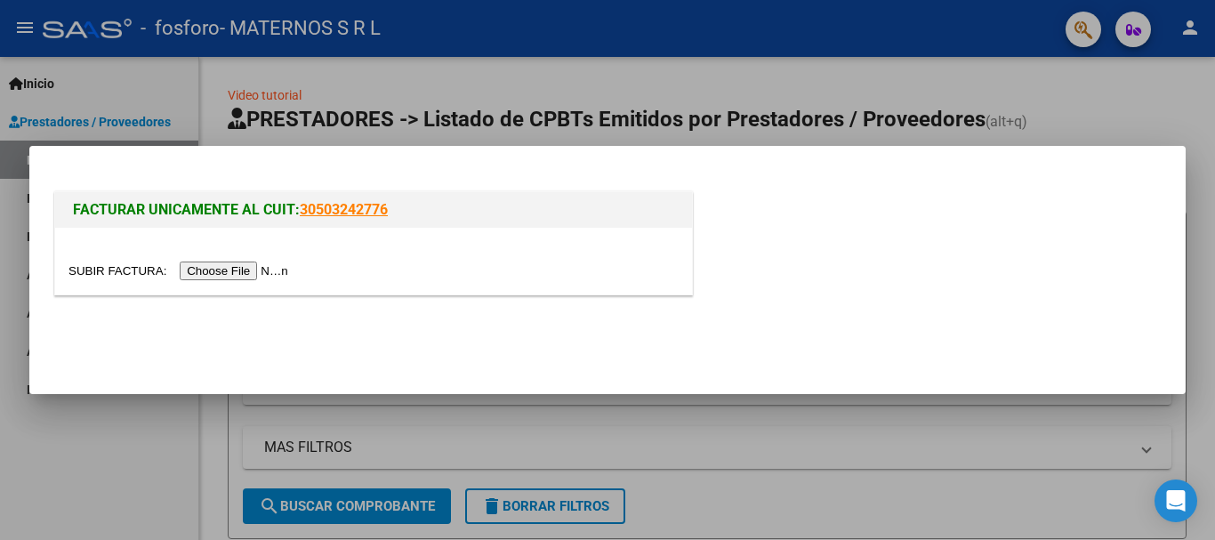
click at [239, 270] on input "file" at bounding box center [181, 271] width 225 height 19
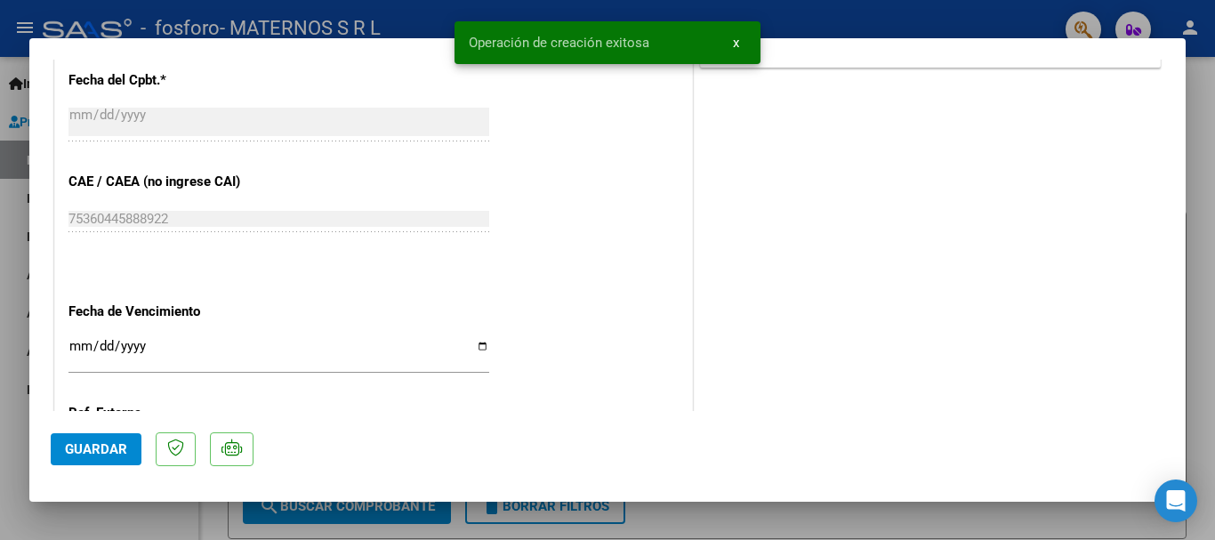
scroll to position [892, 0]
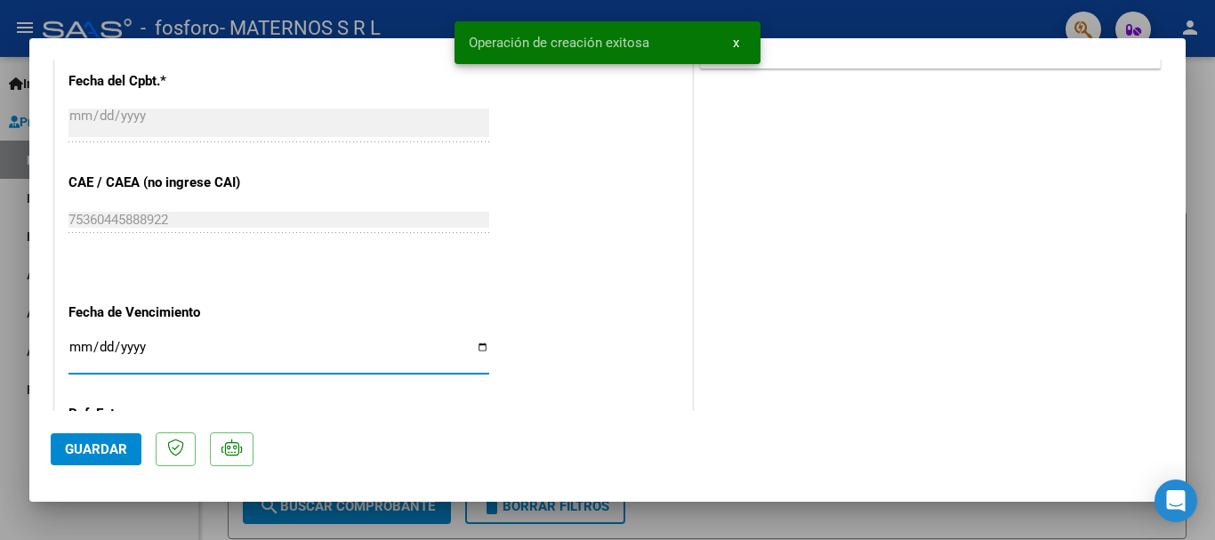
click at [292, 347] on input "Ingresar la fecha" at bounding box center [279, 354] width 421 height 28
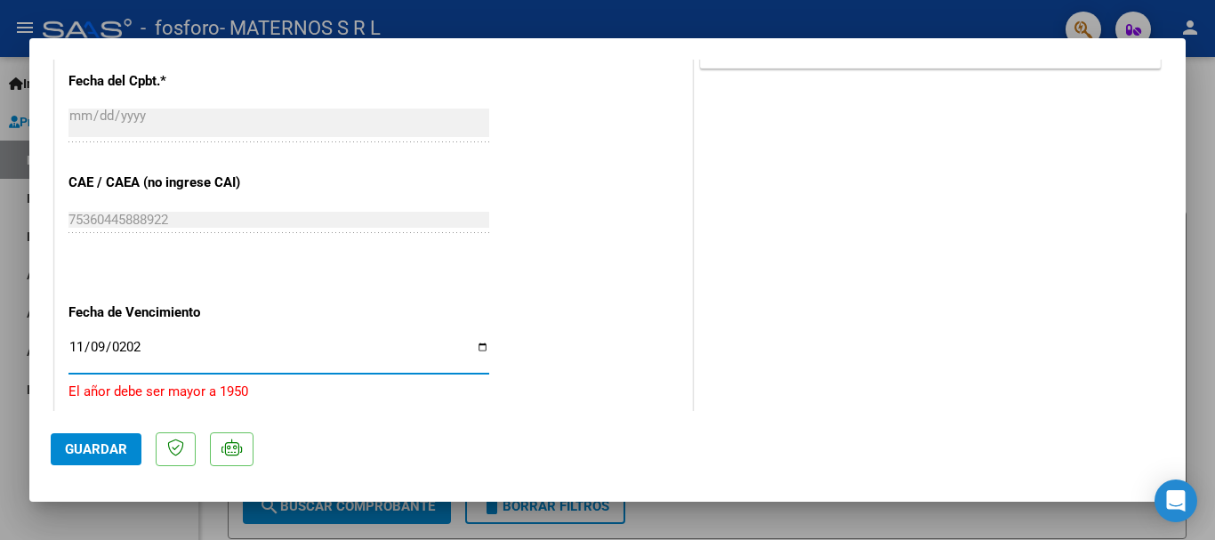
type input "[DATE]"
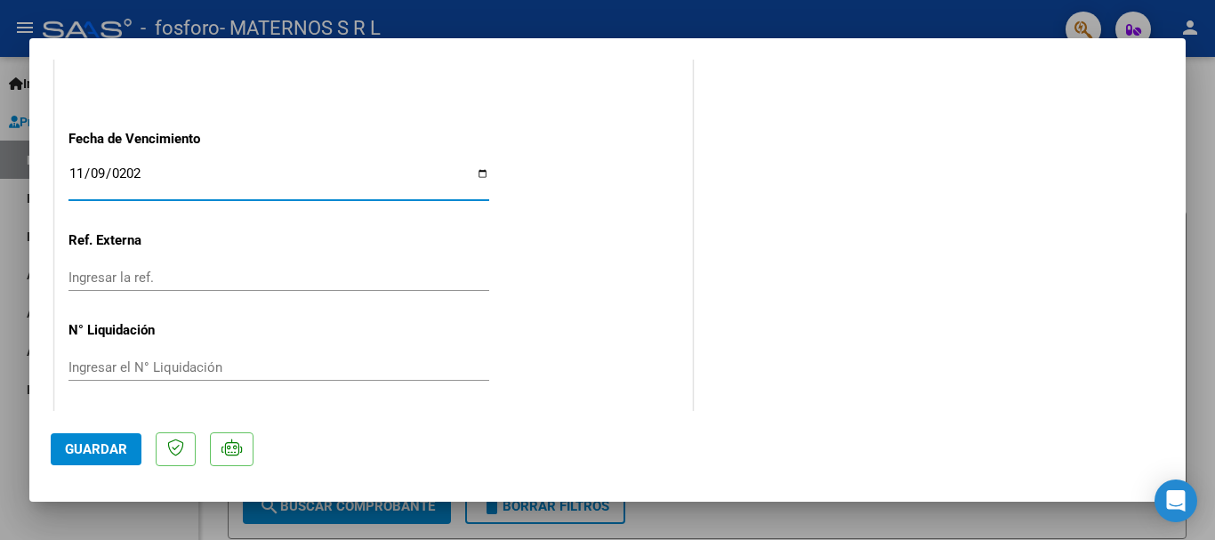
scroll to position [1070, 0]
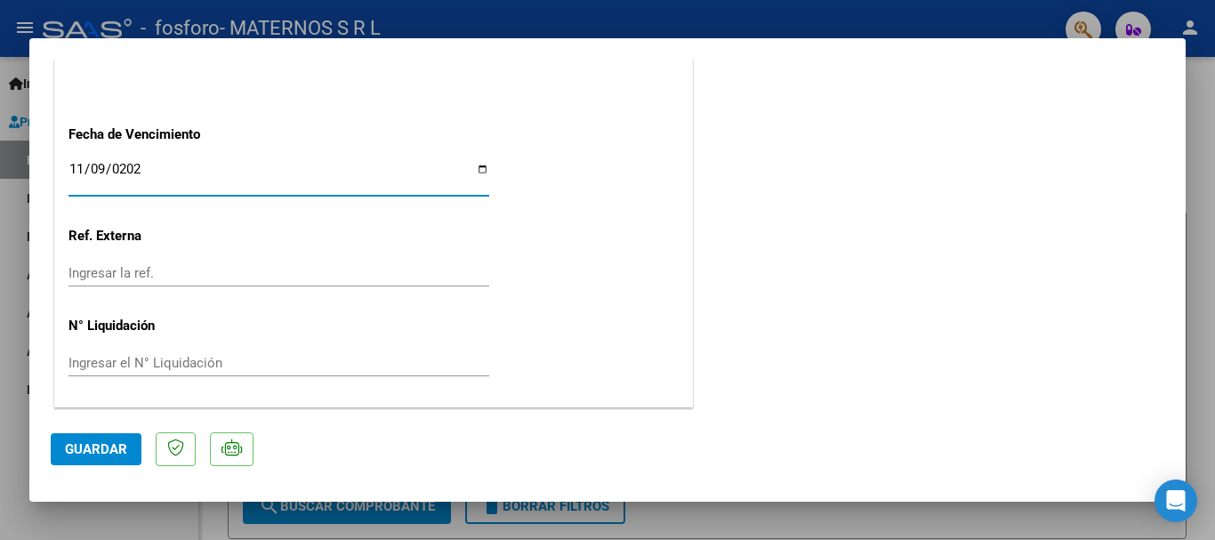
click at [98, 448] on span "Guardar" at bounding box center [96, 449] width 62 height 16
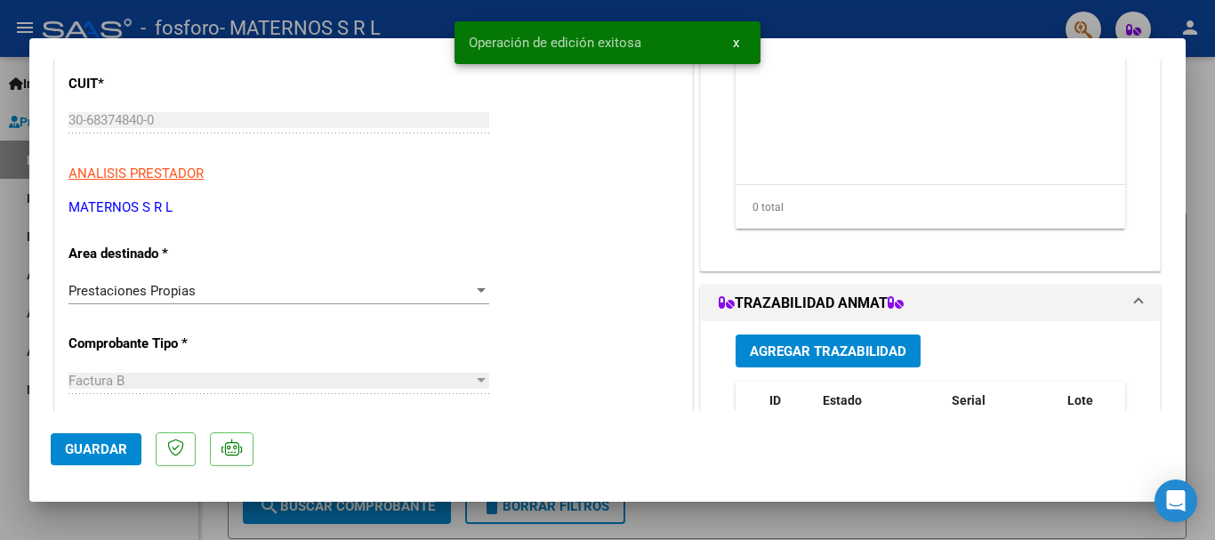
scroll to position [0, 0]
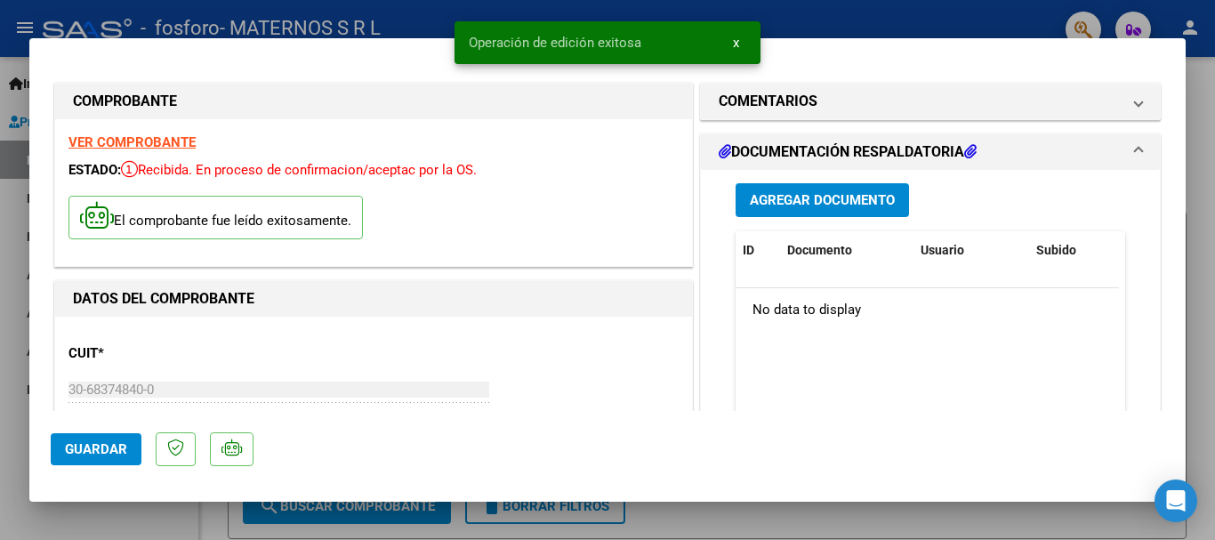
click at [803, 198] on span "Agregar Documento" at bounding box center [822, 201] width 145 height 16
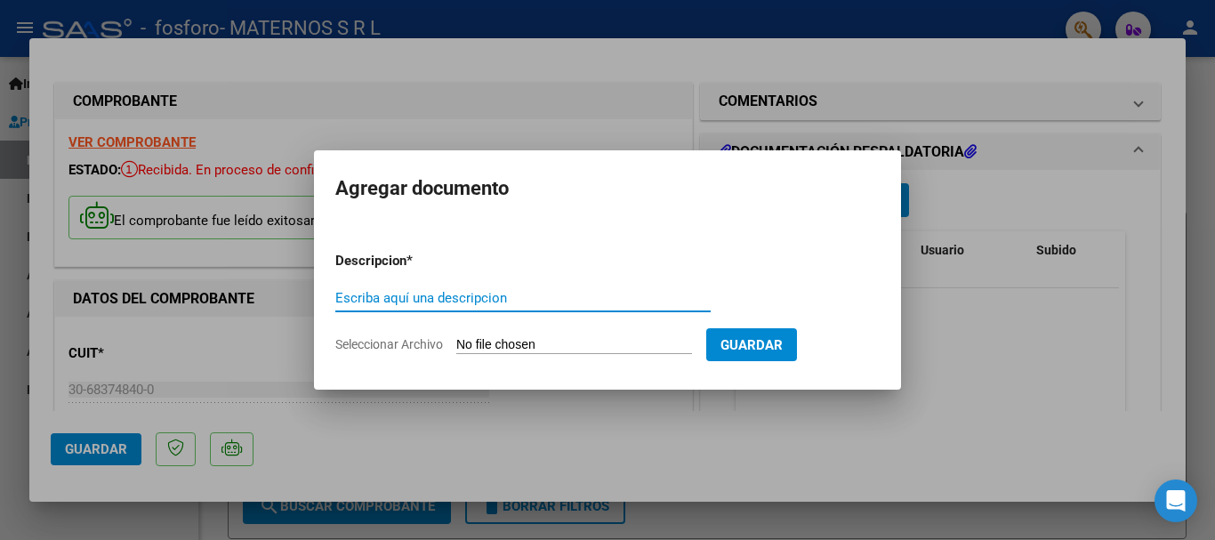
click at [574, 351] on input "Seleccionar Archivo" at bounding box center [574, 345] width 236 height 17
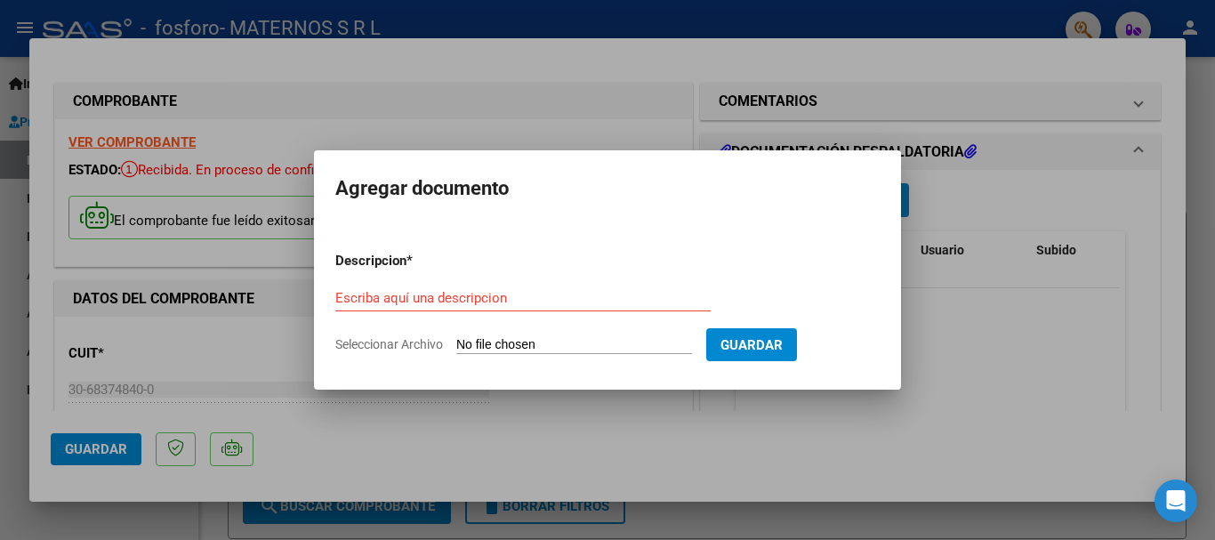
click at [545, 340] on input "Seleccionar Archivo" at bounding box center [574, 345] width 236 height 17
type input "C:\fakepath\RD.pdf"
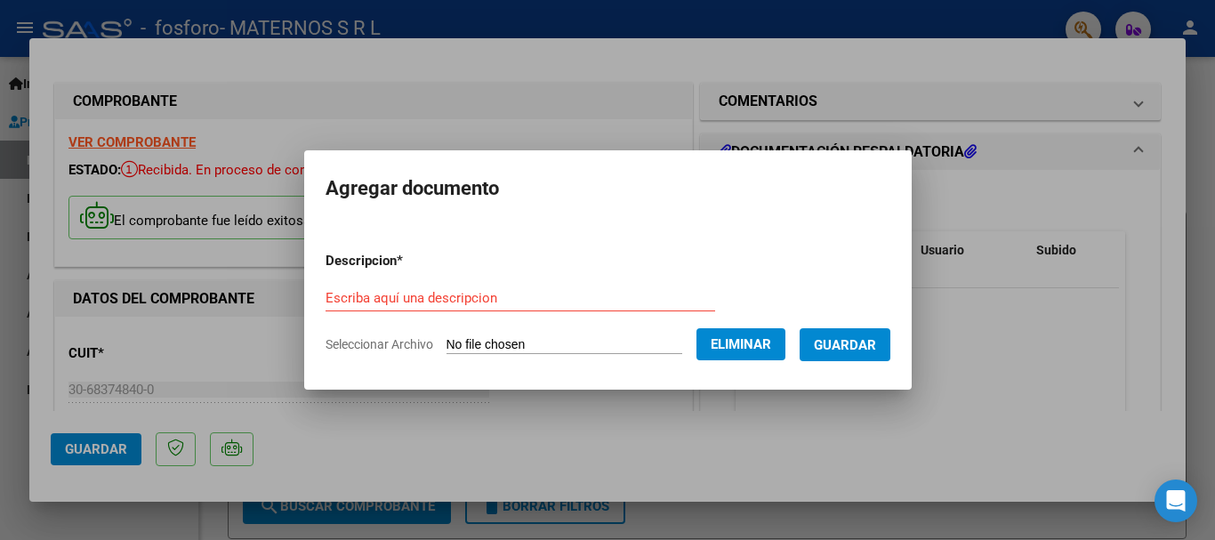
click at [499, 287] on div "Escriba aquí una descripcion" at bounding box center [521, 298] width 390 height 27
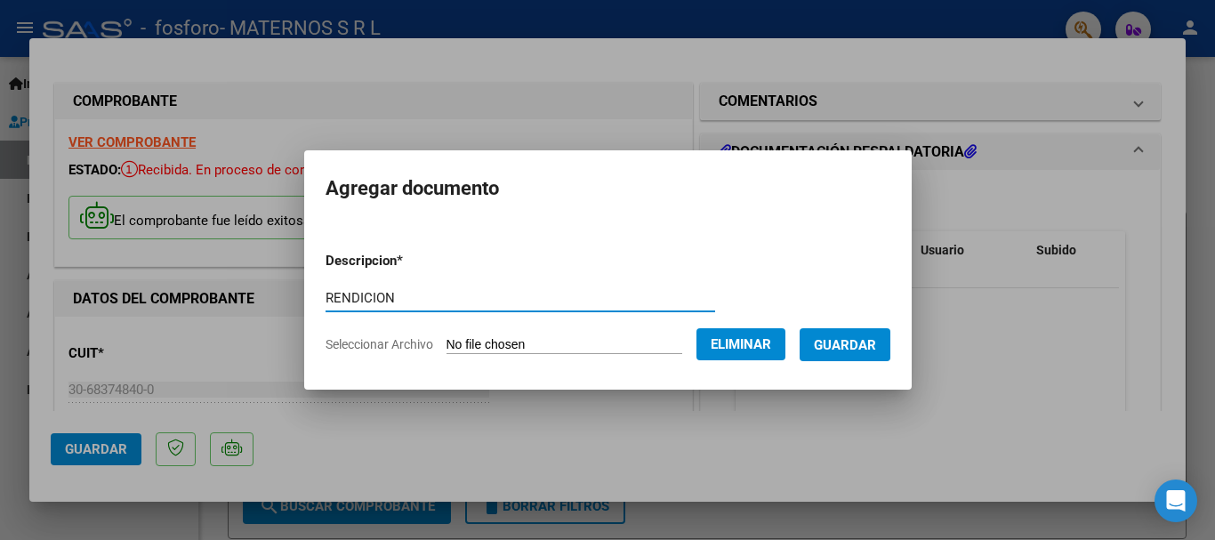
type input "RENDICION"
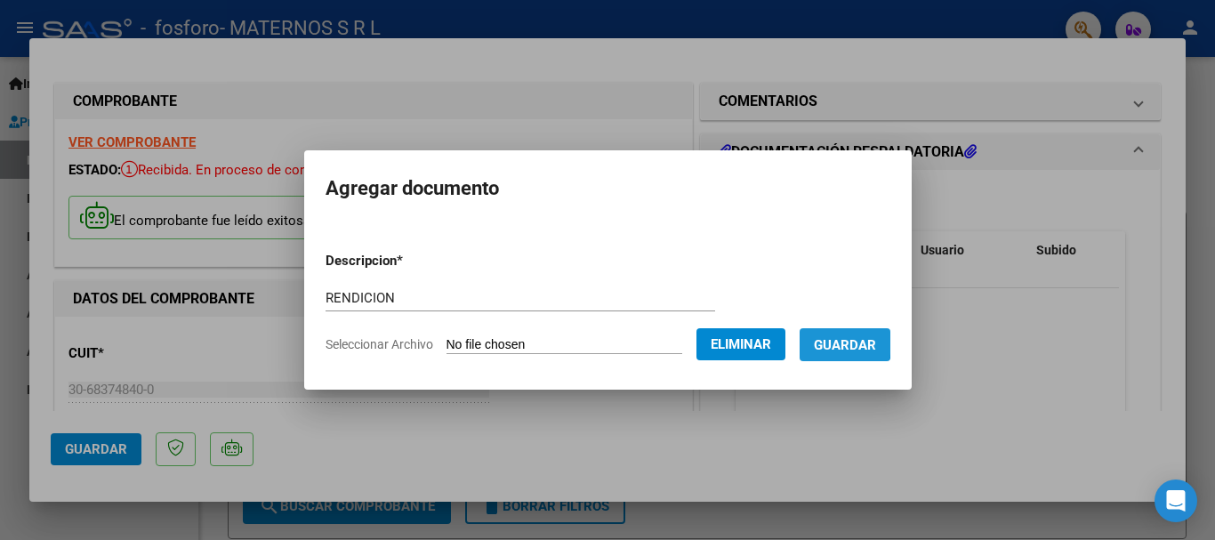
drag, startPoint x: 840, startPoint y: 343, endPoint x: 816, endPoint y: 343, distance: 24.0
click at [841, 343] on span "Guardar" at bounding box center [845, 345] width 62 height 16
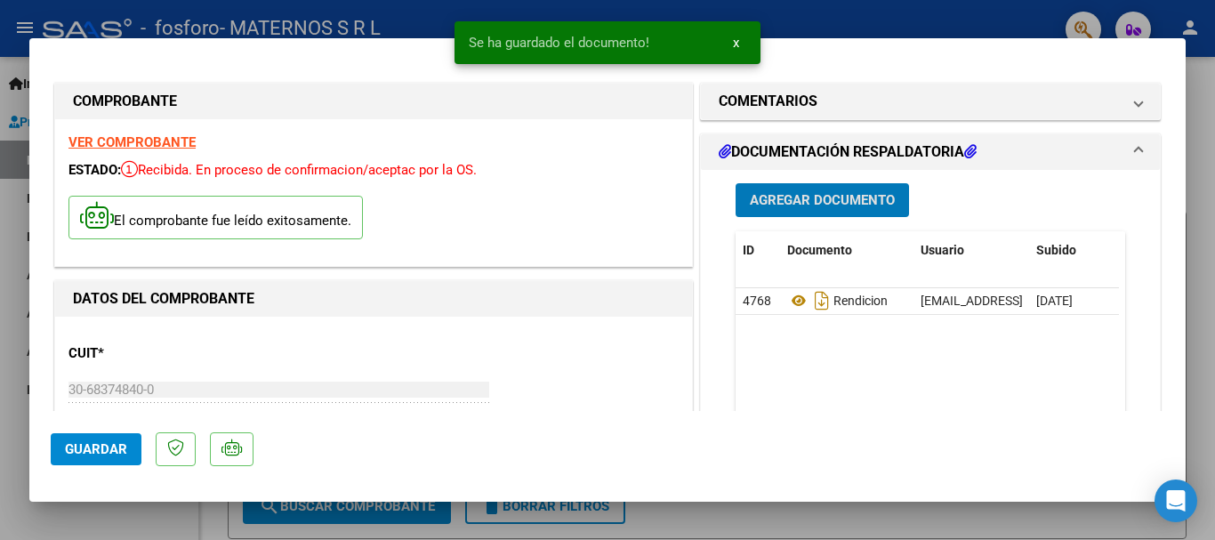
click at [810, 205] on span "Agregar Documento" at bounding box center [822, 201] width 145 height 16
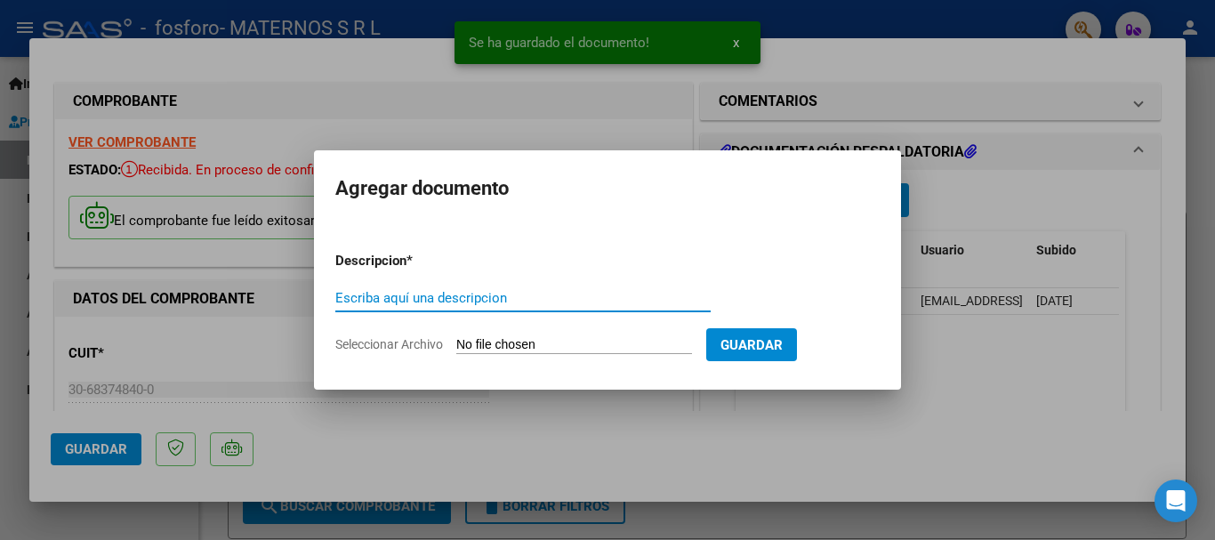
click at [537, 345] on input "Seleccionar Archivo" at bounding box center [574, 345] width 236 height 17
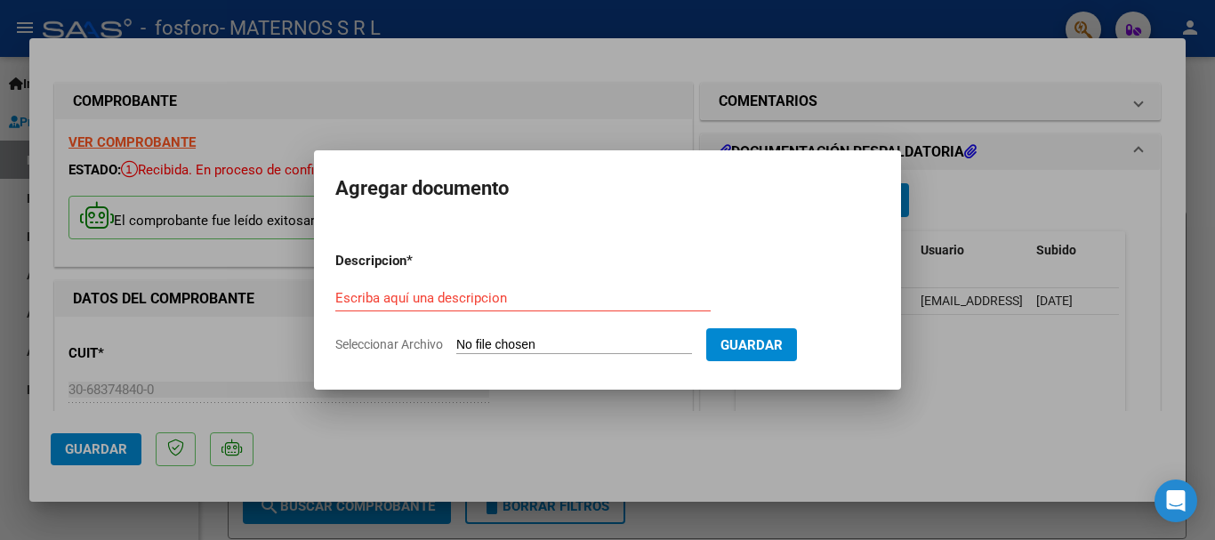
type input "C:\fakepath\[PERSON_NAME].pdf"
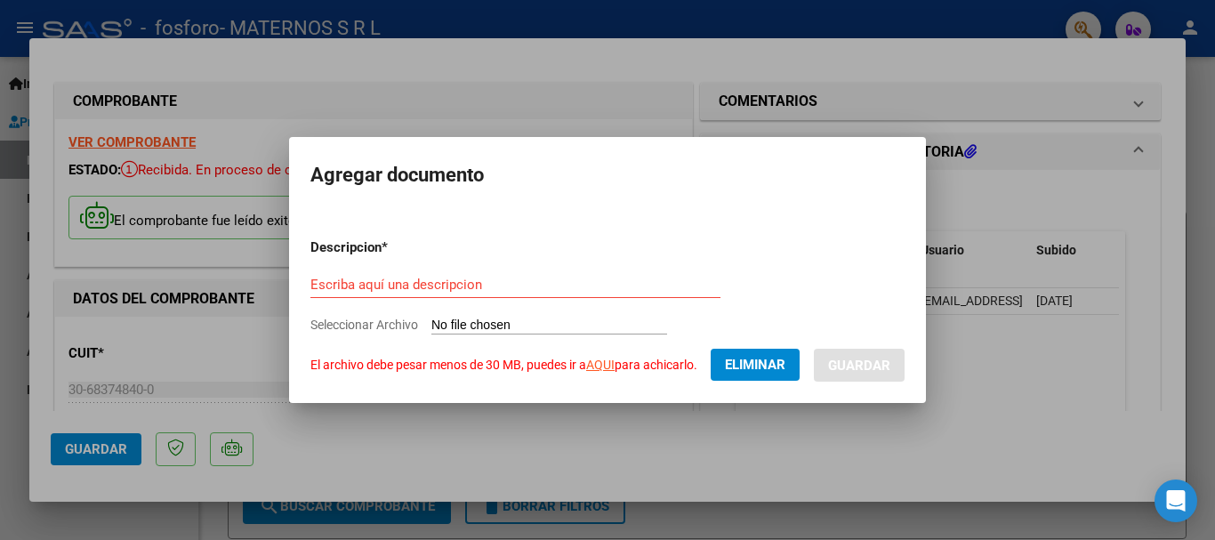
click at [463, 287] on input "Escriba aquí una descripcion" at bounding box center [516, 285] width 410 height 16
type input "[GEOGRAPHIC_DATA]"
click at [366, 284] on input "[GEOGRAPHIC_DATA]" at bounding box center [516, 285] width 410 height 16
click at [587, 386] on mat-dialog-container "Agregar documento Descripcion * TOLEDO Escriba aquí una descripcion Seleccionar…" at bounding box center [607, 269] width 637 height 265
drag, startPoint x: 356, startPoint y: 270, endPoint x: 535, endPoint y: 313, distance: 183.9
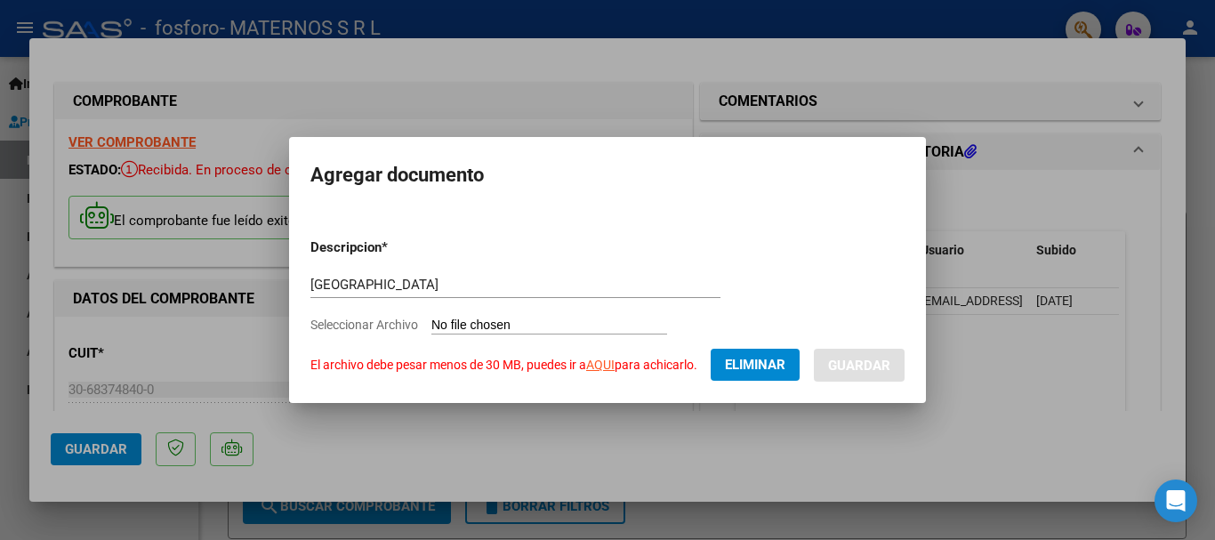
click at [359, 271] on div "TOLEDO Escriba aquí una descripcion" at bounding box center [516, 284] width 410 height 27
click at [416, 297] on div "TOLEDO Escriba aquí una descripcion" at bounding box center [516, 284] width 410 height 27
click at [732, 352] on button "Eliminar" at bounding box center [755, 365] width 89 height 32
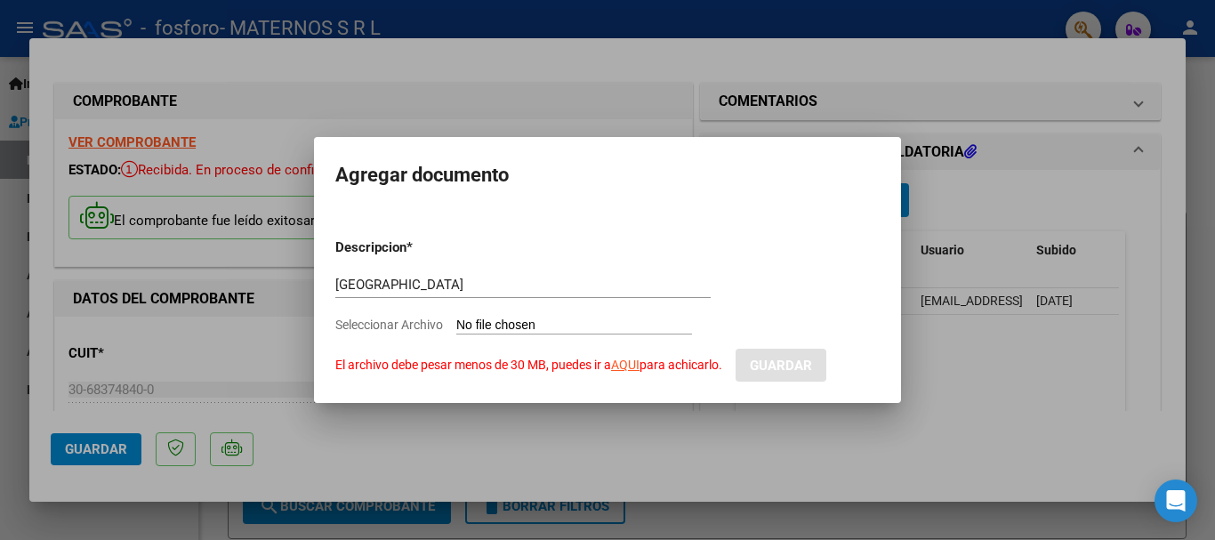
click at [534, 321] on input "Seleccionar Archivo El archivo debe pesar menos de 30 MB, puedes ir a AQUI para…" at bounding box center [574, 326] width 236 height 17
type input "C:\fakepath\[PERSON_NAME].pdf"
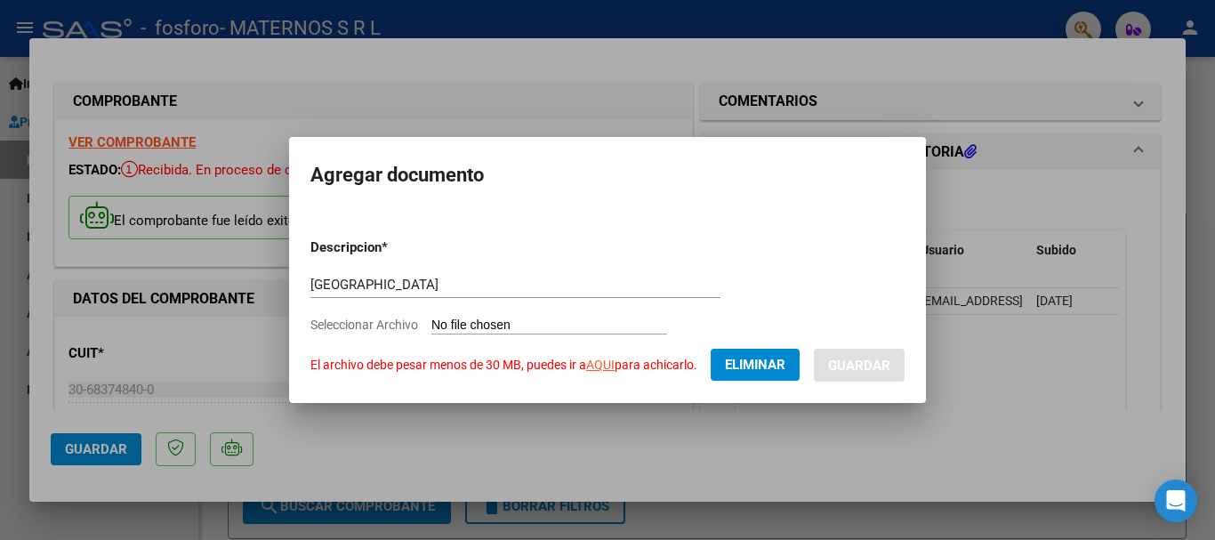
click at [606, 367] on link "AQUI" at bounding box center [600, 365] width 28 height 14
click at [761, 363] on span "Eliminar" at bounding box center [755, 365] width 61 height 16
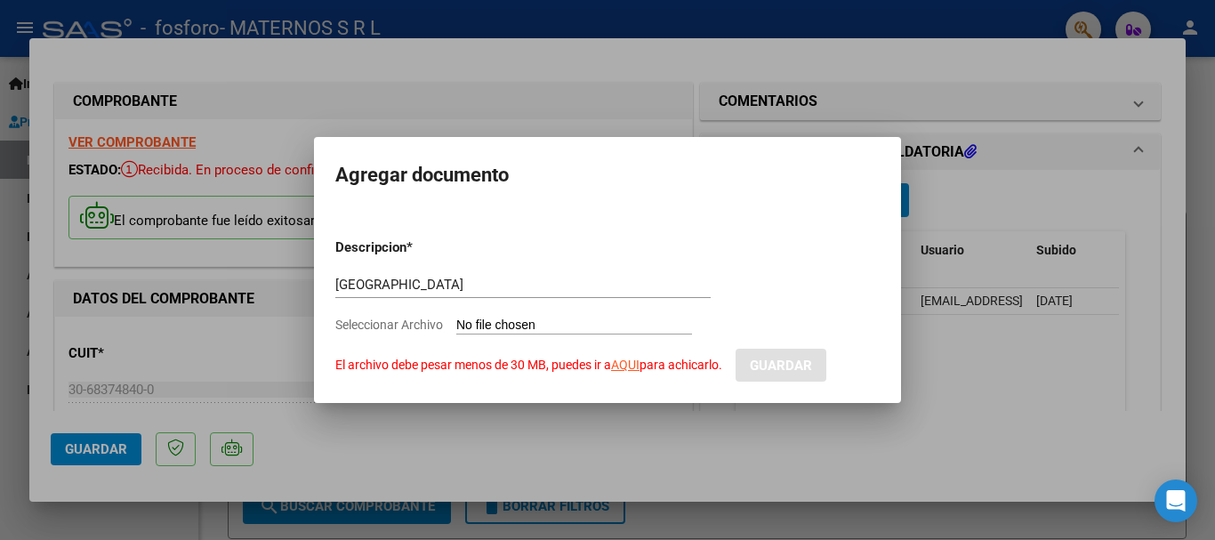
click at [389, 277] on input "[GEOGRAPHIC_DATA]" at bounding box center [522, 285] width 375 height 16
drag, startPoint x: 836, startPoint y: 388, endPoint x: 806, endPoint y: 420, distance: 44.1
click at [836, 389] on mat-dialog-container "Agregar documento Descripcion * Escriba aquí una descripcion Seleccionar Archiv…" at bounding box center [607, 269] width 587 height 265
click at [488, 320] on input "Seleccionar Archivo El archivo debe pesar menos de 30 MB, puedes ir a AQUI para…" at bounding box center [574, 326] width 236 height 17
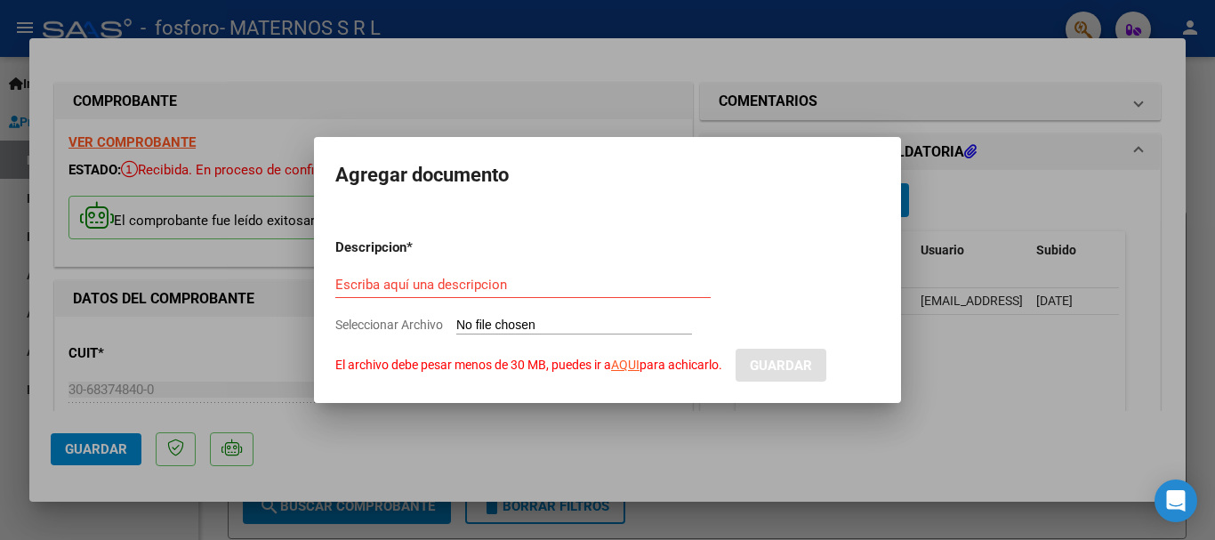
type input "C:\fakepath\[PERSON_NAME].pdf"
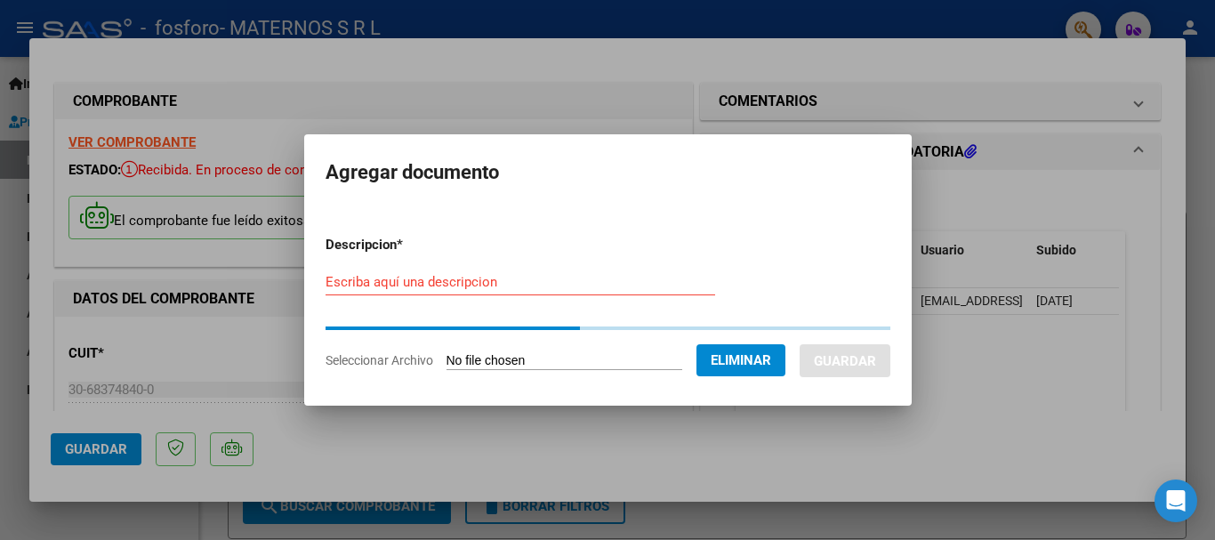
click at [482, 283] on input "Escriba aquí una descripcion" at bounding box center [521, 282] width 390 height 16
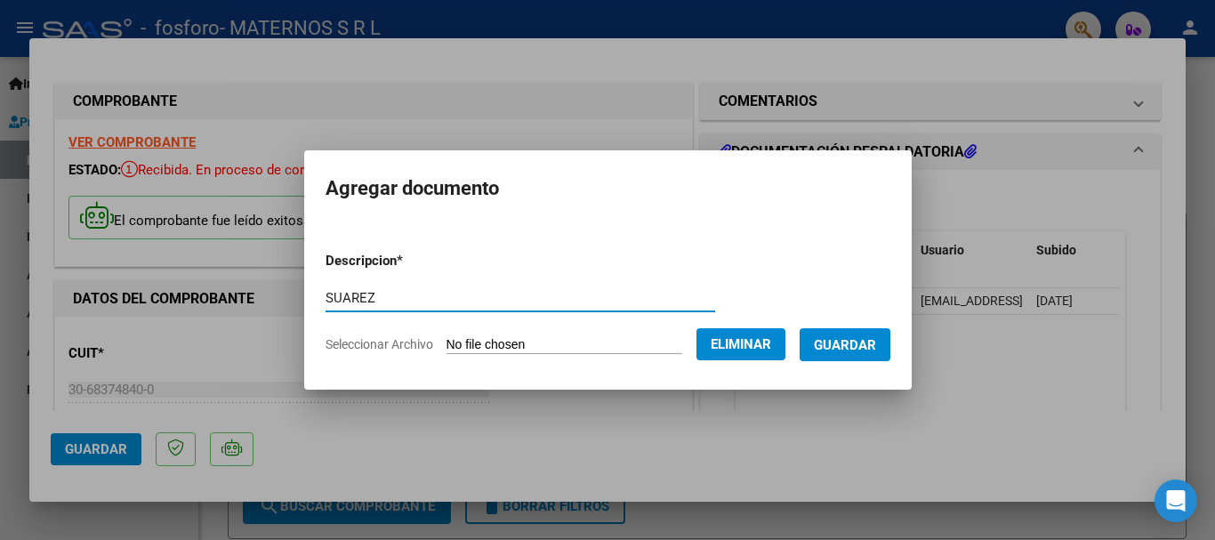
type input "SUAREZ"
click at [375, 363] on form "Descripcion * [PERSON_NAME] Escriba aquí una descripcion Seleccionar Archivo El…" at bounding box center [608, 303] width 565 height 130
click at [864, 351] on span "Guardar" at bounding box center [845, 345] width 62 height 16
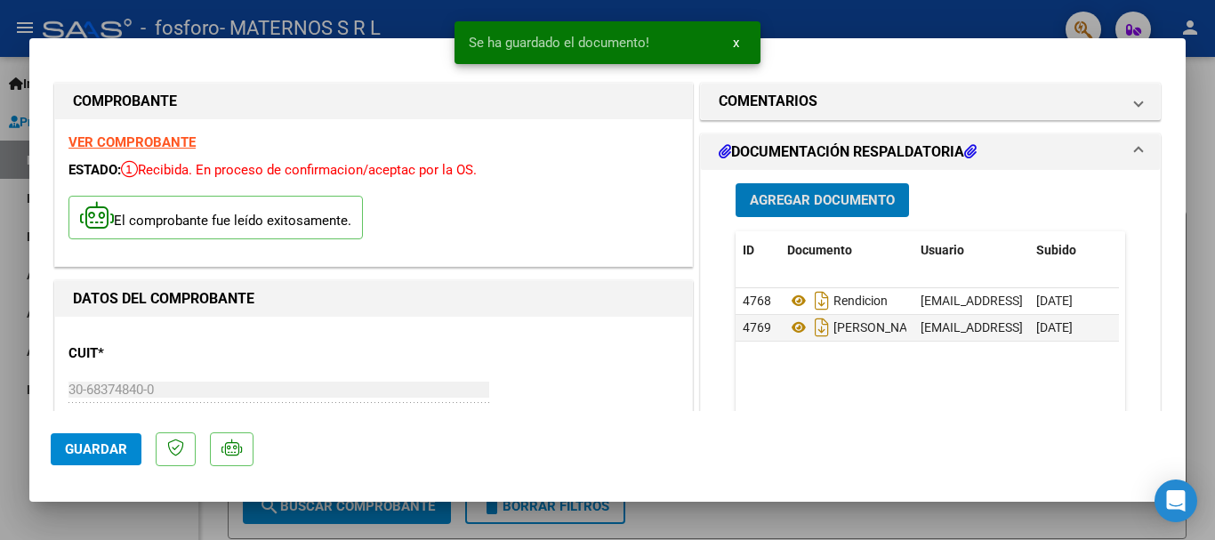
click at [868, 216] on button "Agregar Documento" at bounding box center [823, 199] width 174 height 33
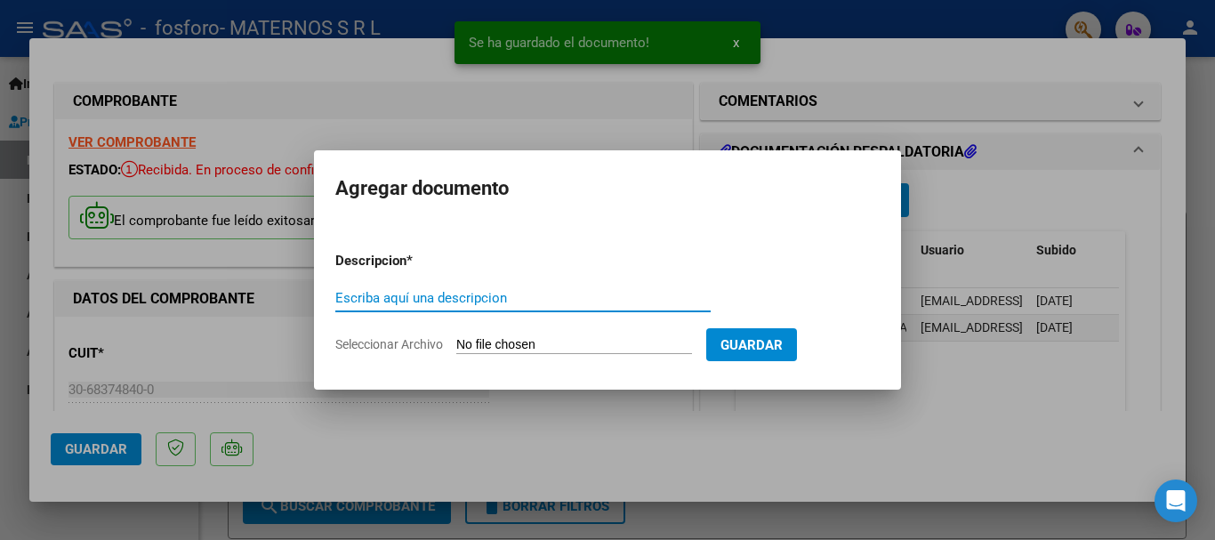
click at [586, 345] on input "Seleccionar Archivo" at bounding box center [574, 345] width 236 height 17
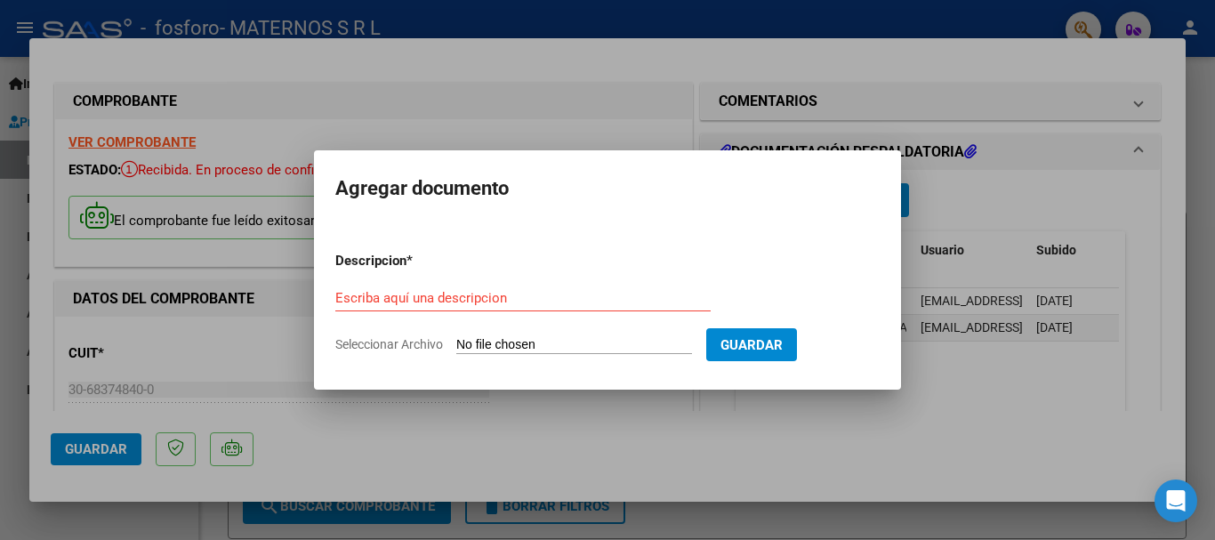
type input "C:\fakepath\[PERSON_NAME].pdf"
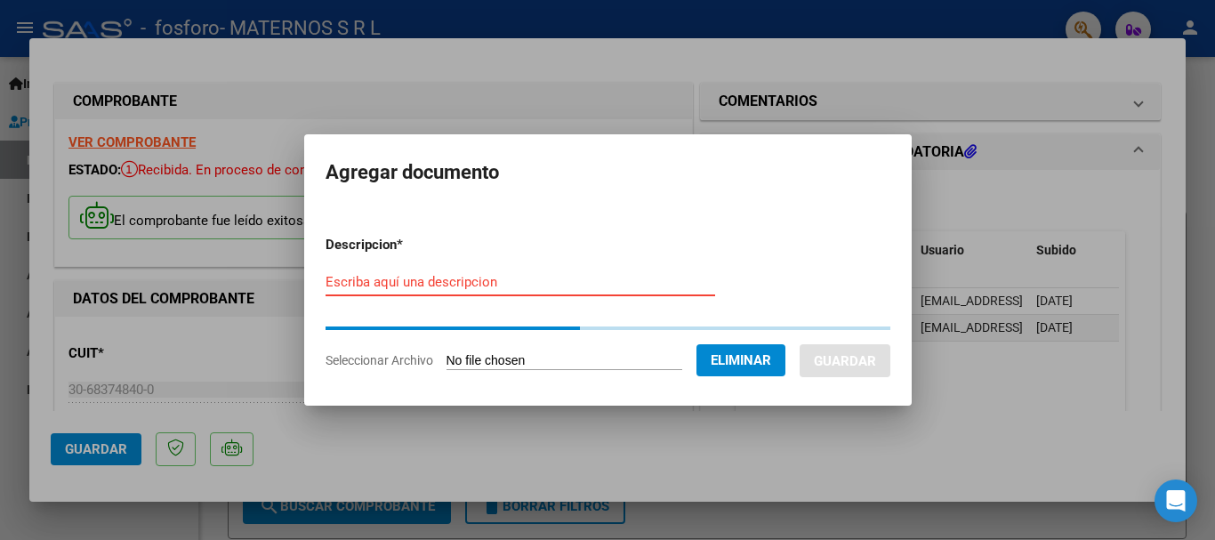
click at [448, 284] on input "Escriba aquí una descripcion" at bounding box center [521, 282] width 390 height 16
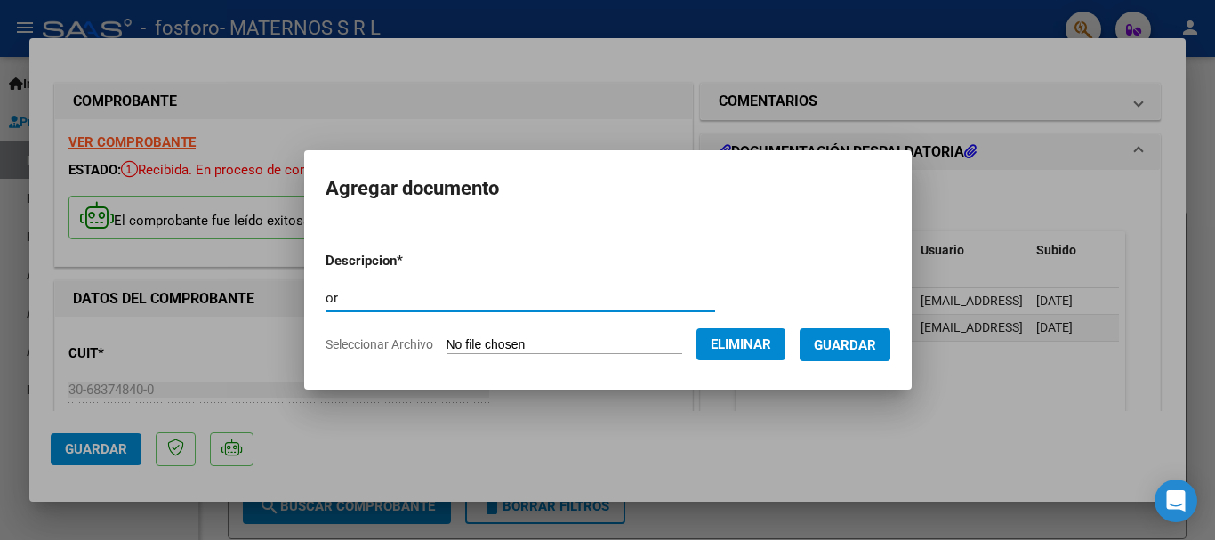
type input "o"
type input "[PERSON_NAME]"
click at [852, 349] on span "Guardar" at bounding box center [845, 345] width 62 height 16
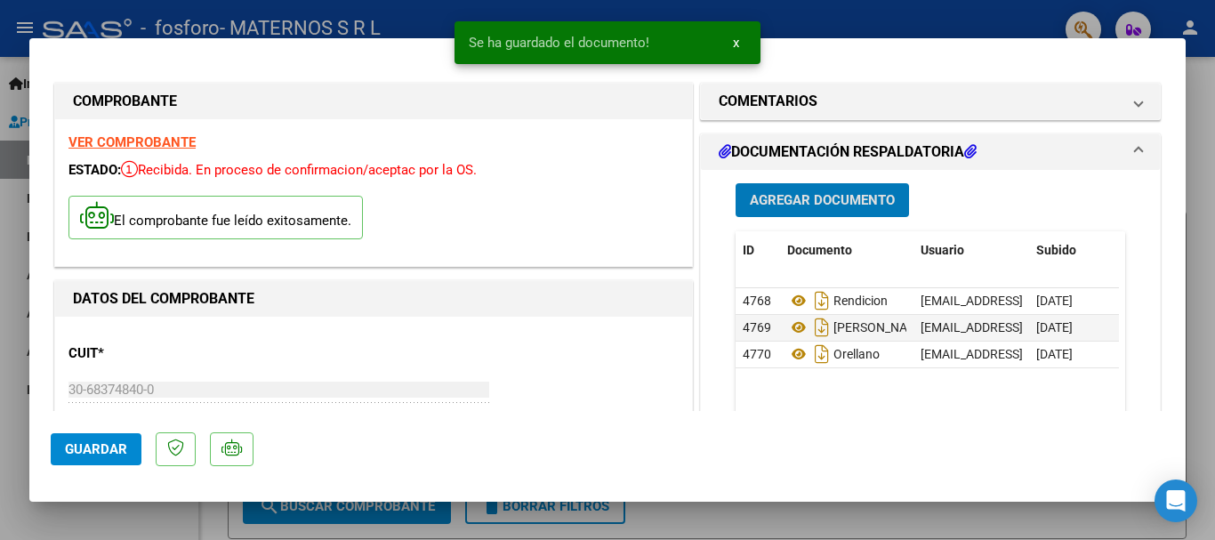
click at [809, 208] on span "Agregar Documento" at bounding box center [822, 201] width 145 height 16
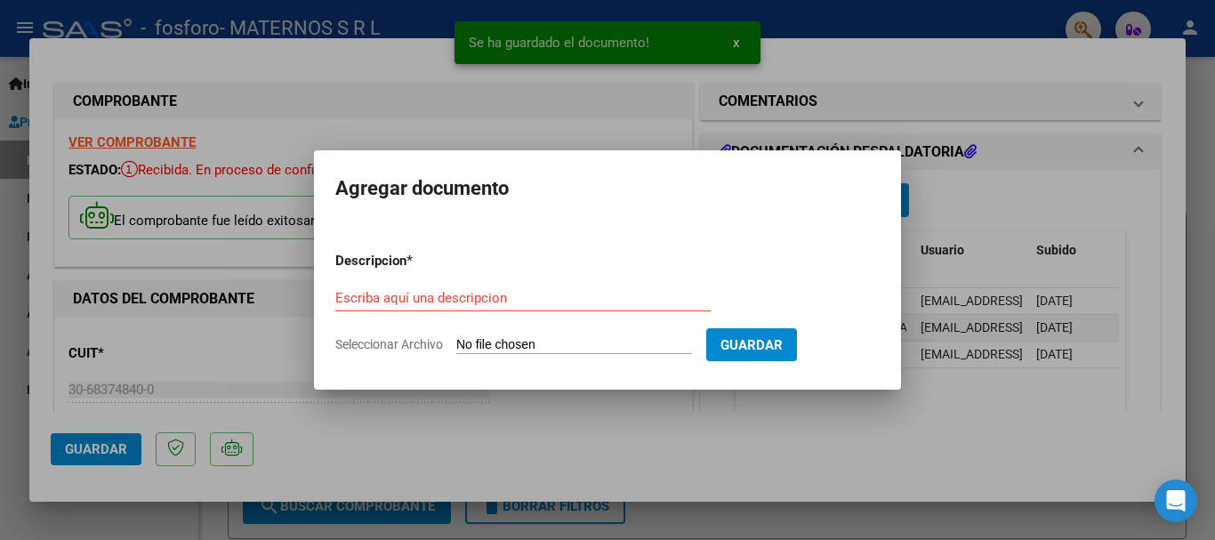
click at [497, 338] on input "Seleccionar Archivo" at bounding box center [574, 345] width 236 height 17
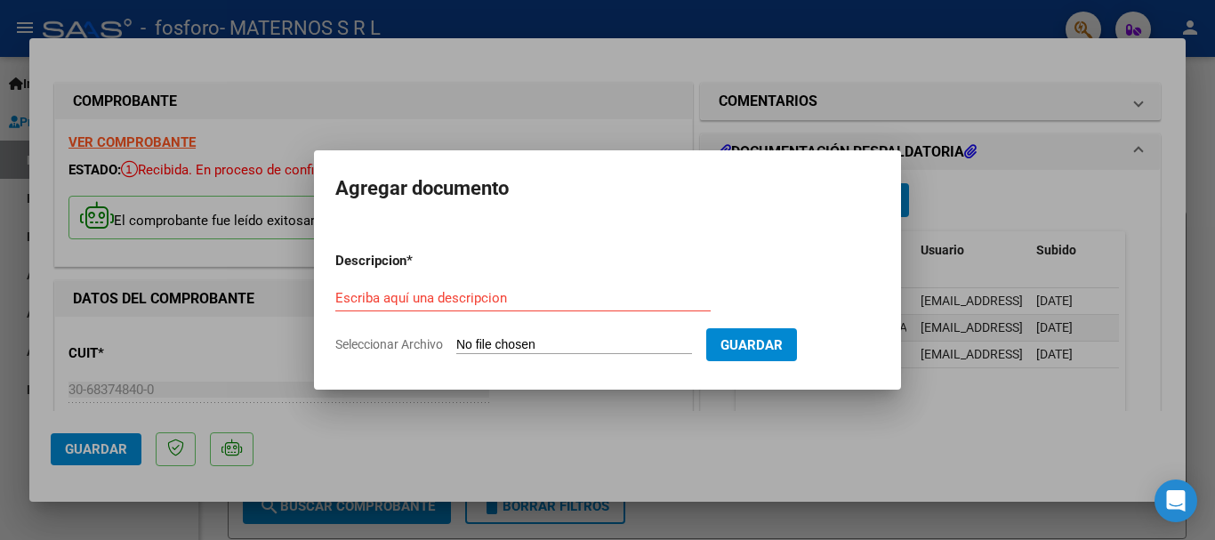
type input "C:\fakepath\[PERSON_NAME].pdf"
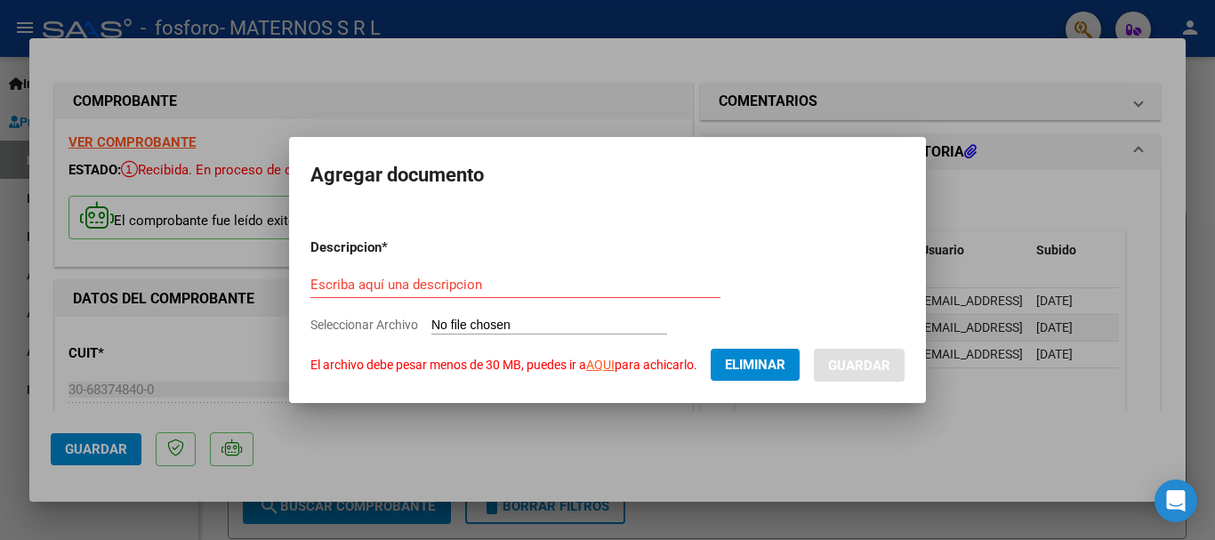
click at [737, 372] on span "Eliminar" at bounding box center [755, 365] width 61 height 16
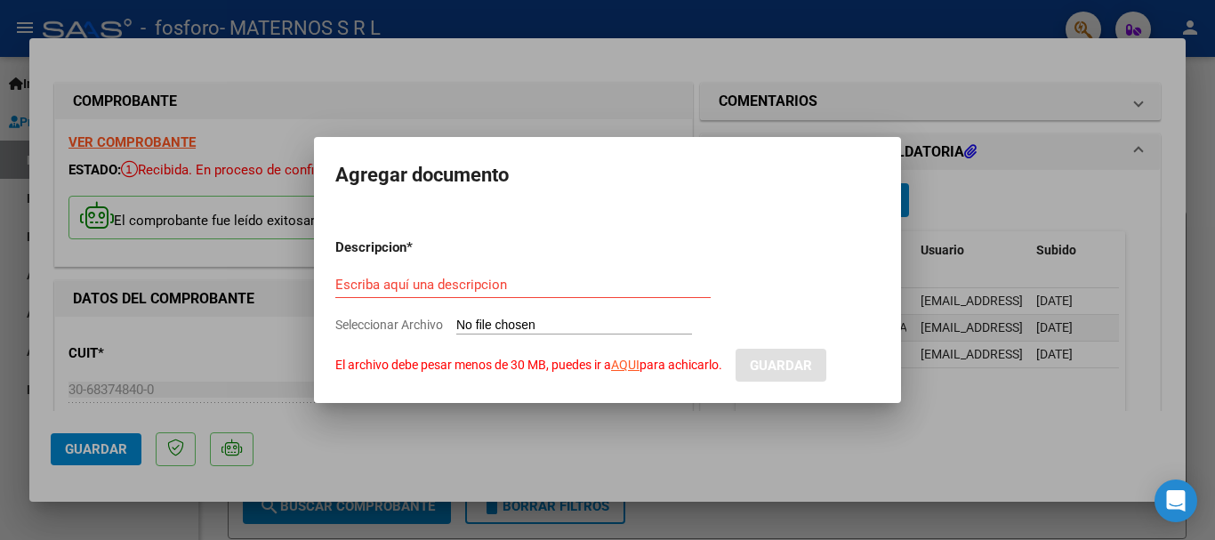
click at [574, 456] on div at bounding box center [607, 270] width 1215 height 540
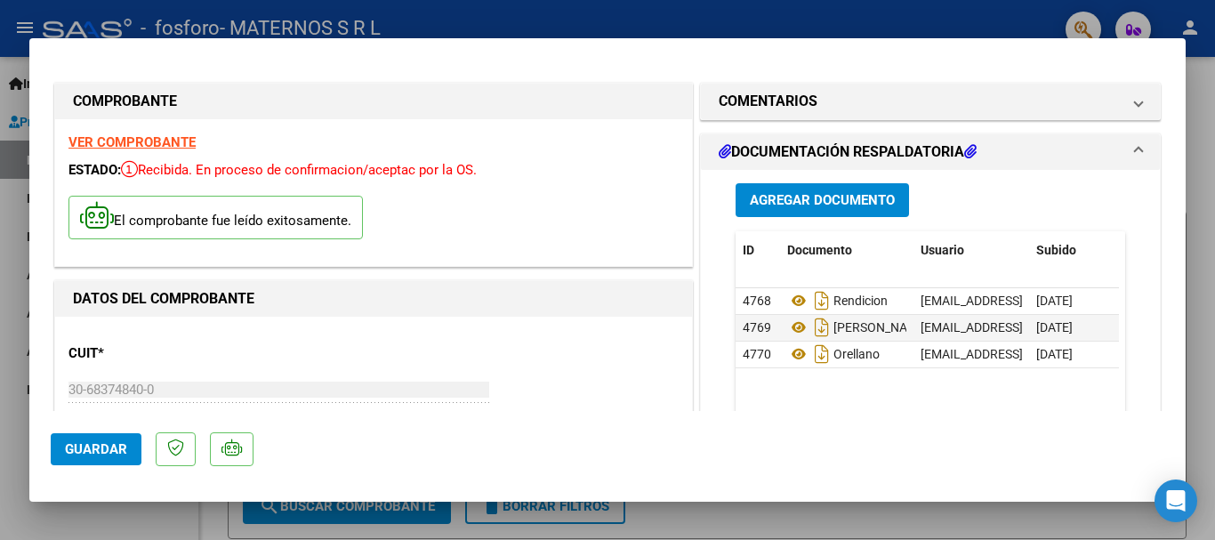
click at [842, 210] on button "Agregar Documento" at bounding box center [823, 199] width 174 height 33
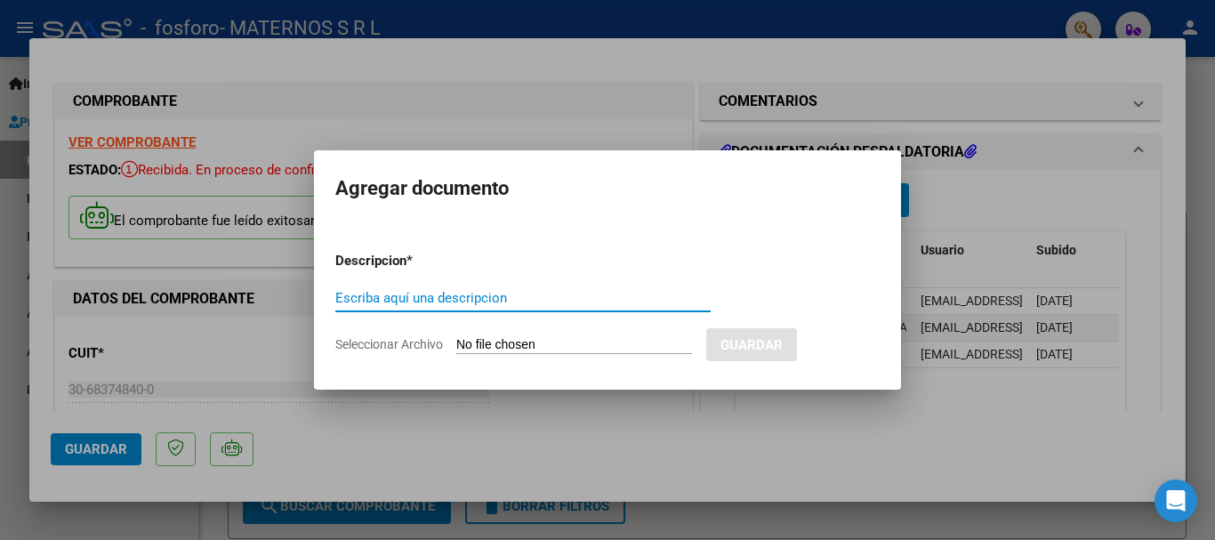
click at [560, 349] on input "Seleccionar Archivo" at bounding box center [574, 345] width 236 height 17
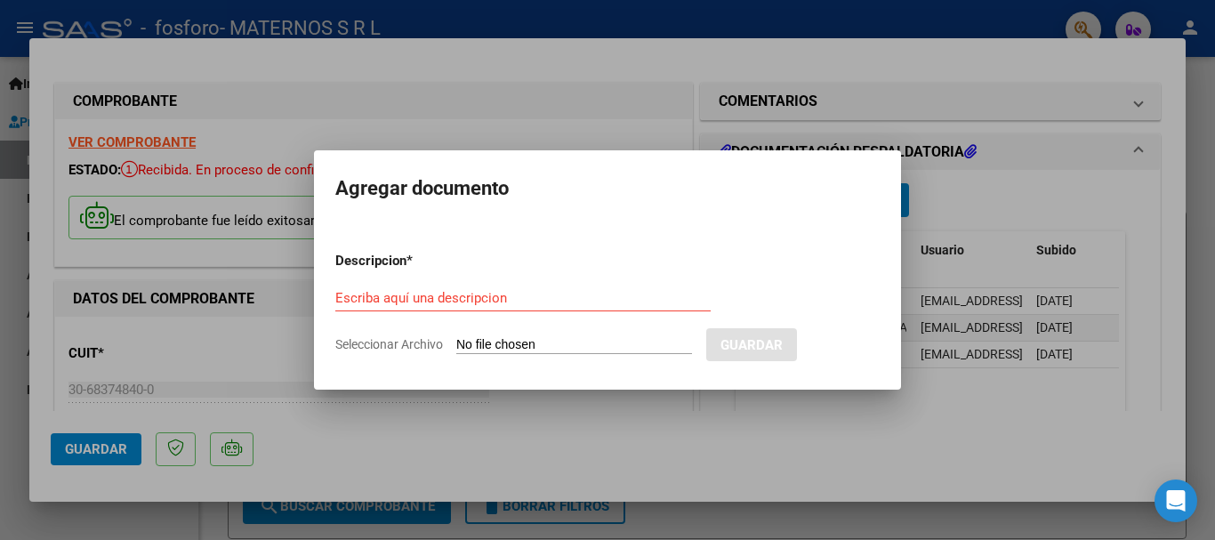
type input "C:\fakepath\[PERSON_NAME].pdf"
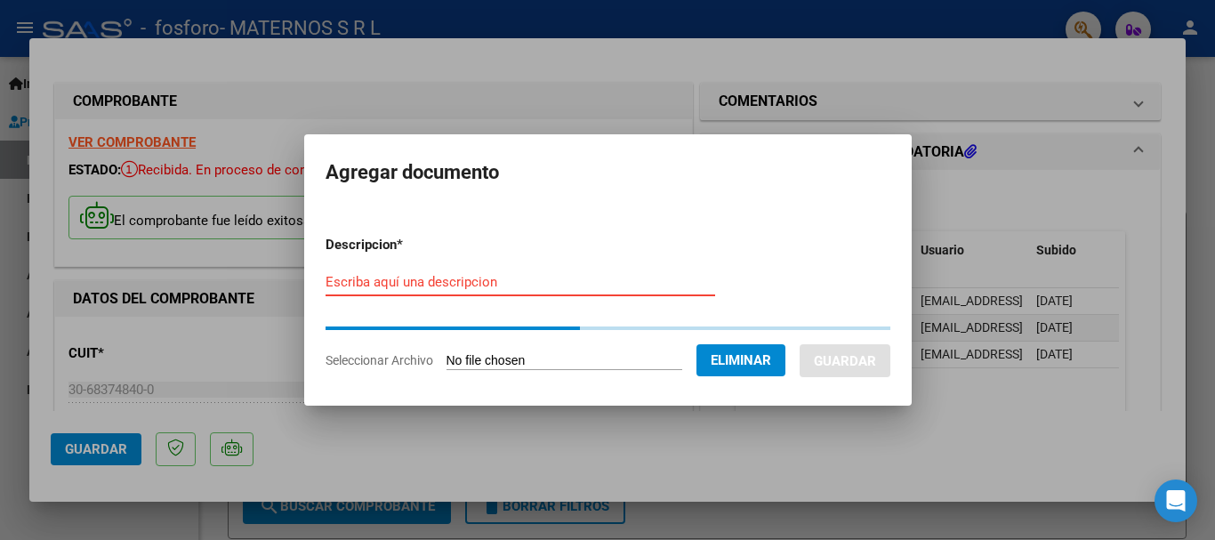
click at [386, 287] on input "Escriba aquí una descripcion" at bounding box center [521, 282] width 390 height 16
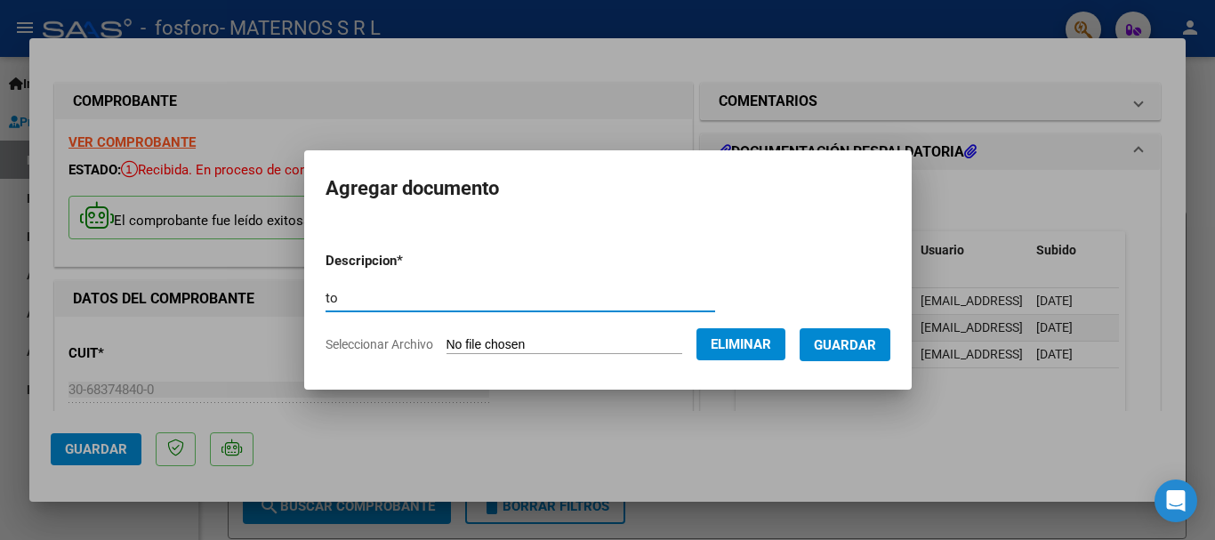
type input "t"
type input "[GEOGRAPHIC_DATA]"
click at [864, 346] on span "Guardar" at bounding box center [845, 345] width 62 height 16
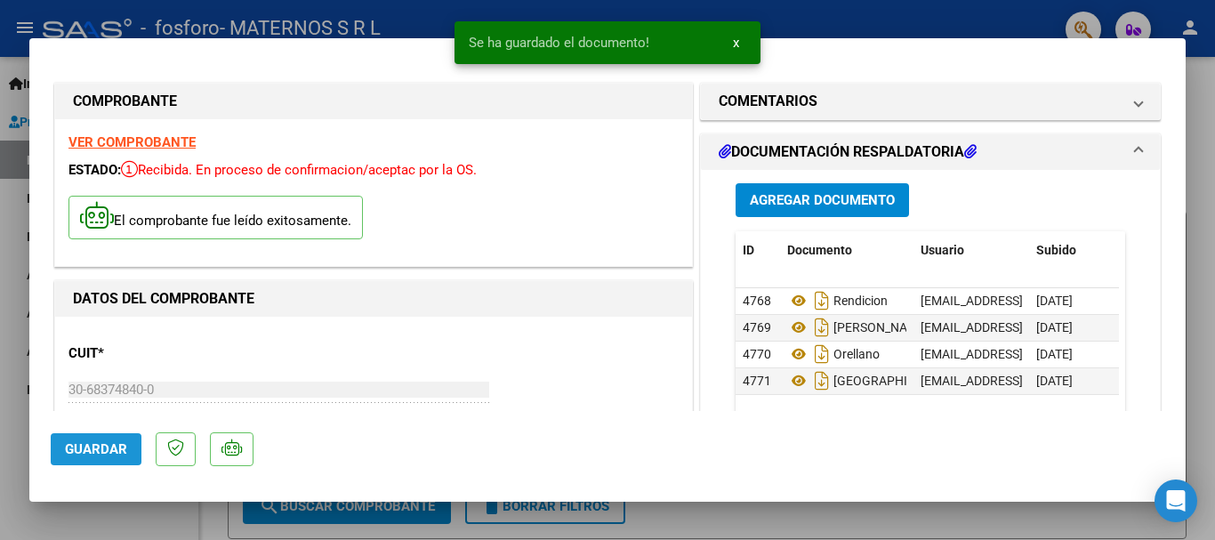
drag, startPoint x: 88, startPoint y: 450, endPoint x: 144, endPoint y: 471, distance: 59.7
click at [88, 452] on span "Guardar" at bounding box center [96, 449] width 62 height 16
click at [735, 43] on span "x" at bounding box center [736, 43] width 6 height 16
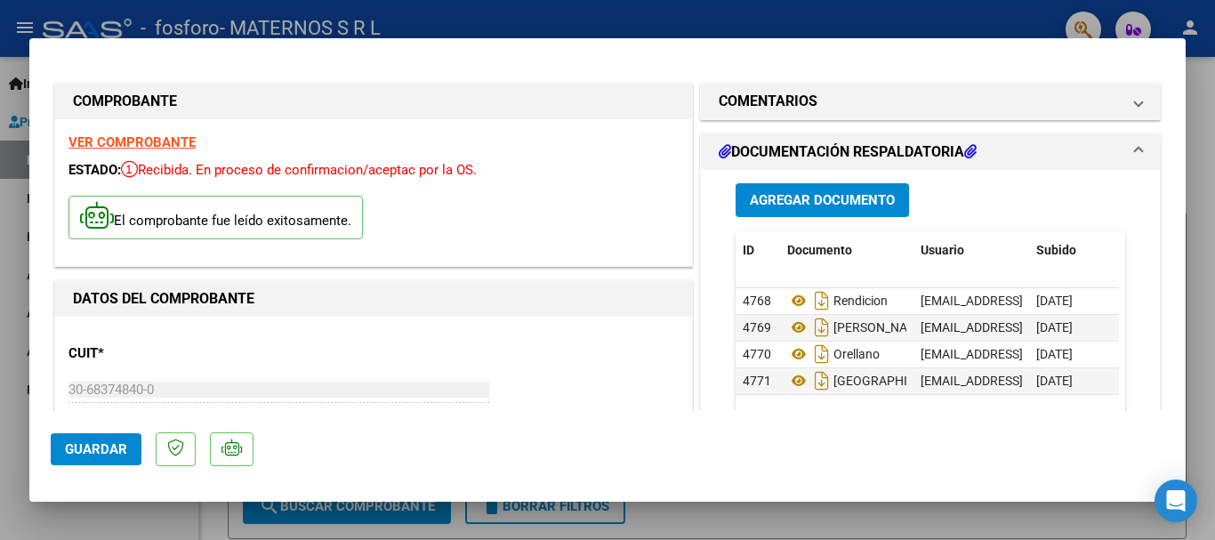
click at [1195, 112] on div at bounding box center [607, 270] width 1215 height 540
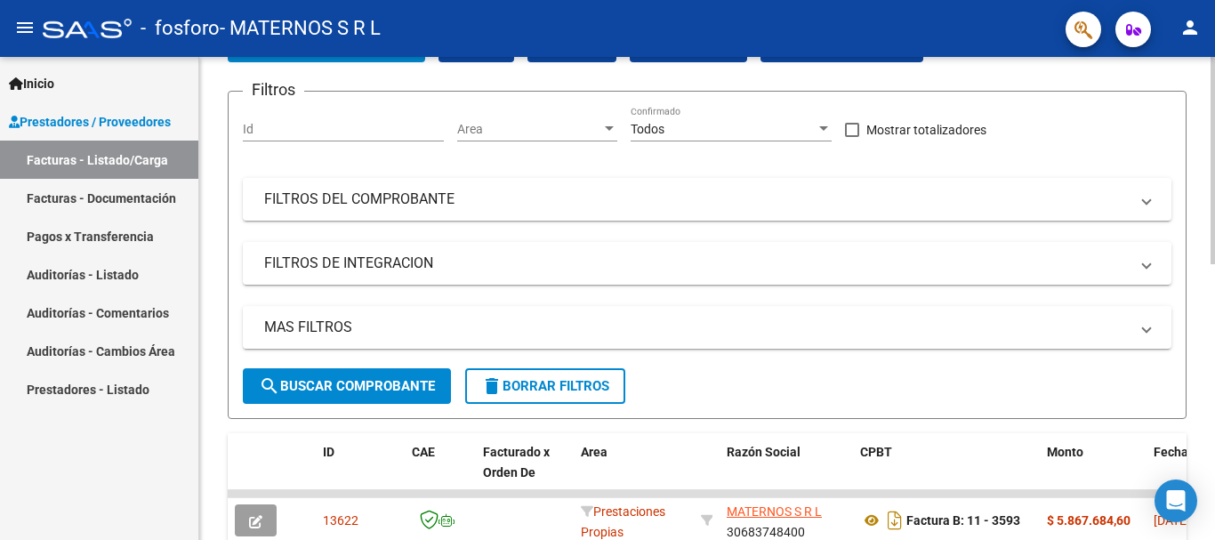
scroll to position [356, 0]
